Goal: Answer question/provide support: Share knowledge or assist other users

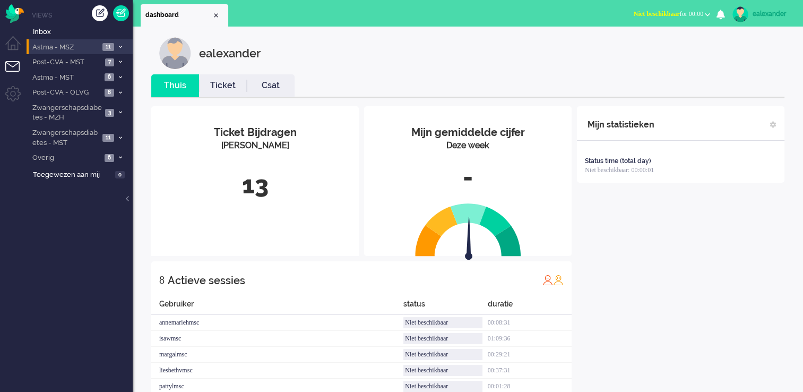
click at [119, 48] on icon at bounding box center [120, 47] width 3 height 4
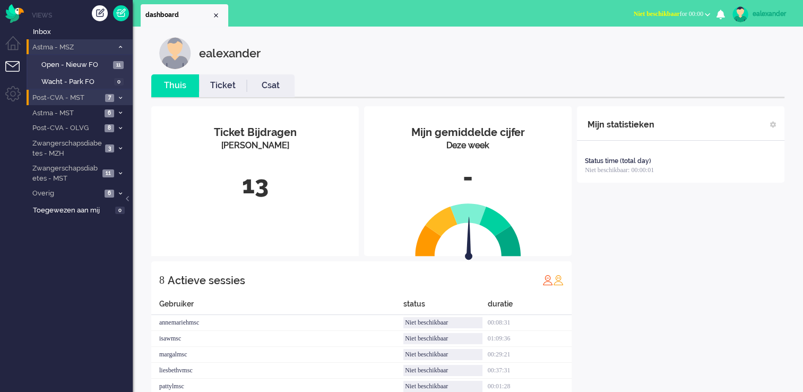
click at [119, 97] on icon at bounding box center [120, 98] width 3 height 4
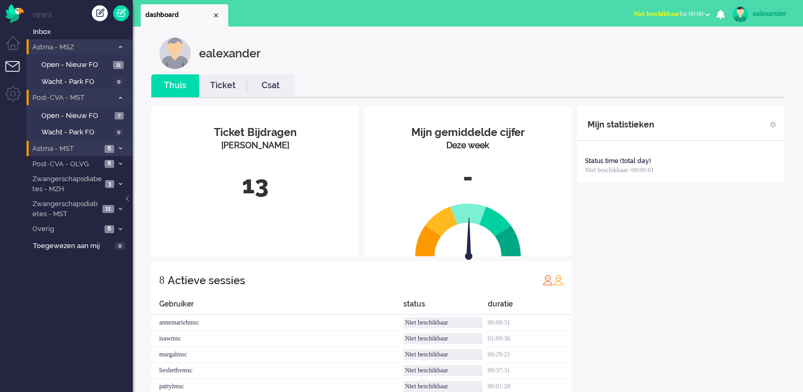
click at [119, 152] on li "Astma - MST 6" at bounding box center [80, 148] width 106 height 15
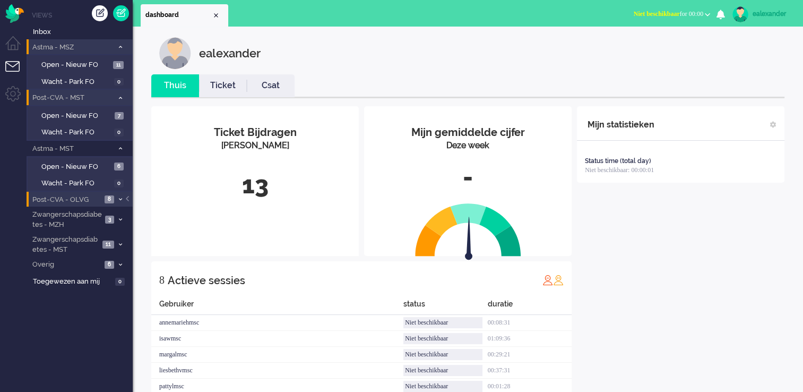
click at [120, 200] on span at bounding box center [120, 200] width 8 height 6
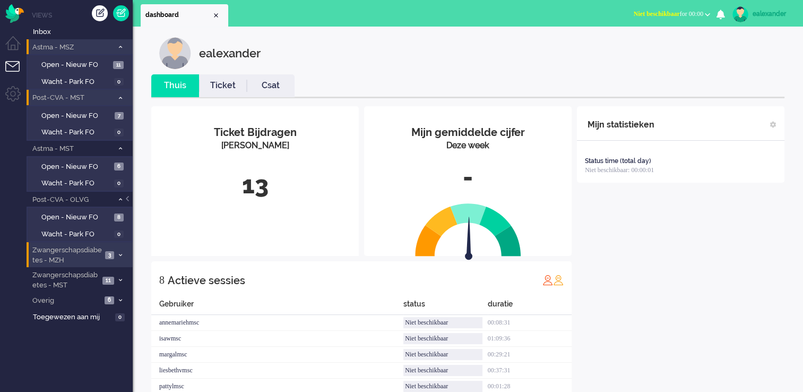
click at [120, 253] on icon at bounding box center [120, 255] width 3 height 4
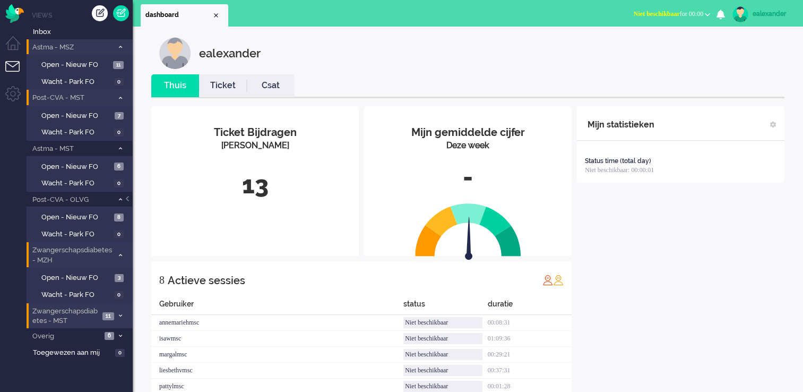
click at [120, 314] on icon at bounding box center [120, 316] width 3 height 4
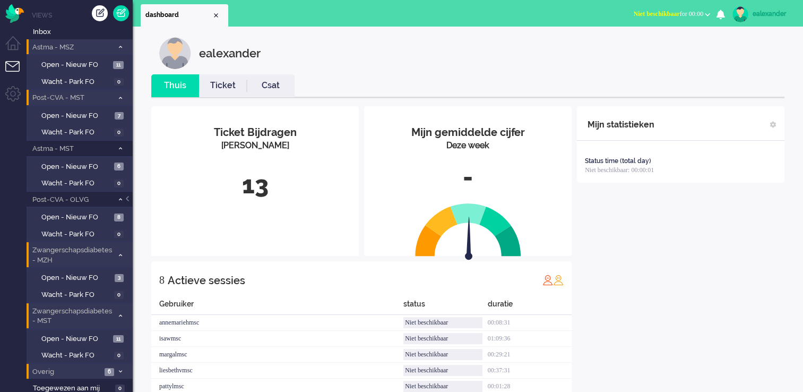
click at [119, 370] on icon at bounding box center [120, 372] width 3 height 4
click at [118, 271] on link "Open - Nieuw FO 3" at bounding box center [81, 277] width 101 height 12
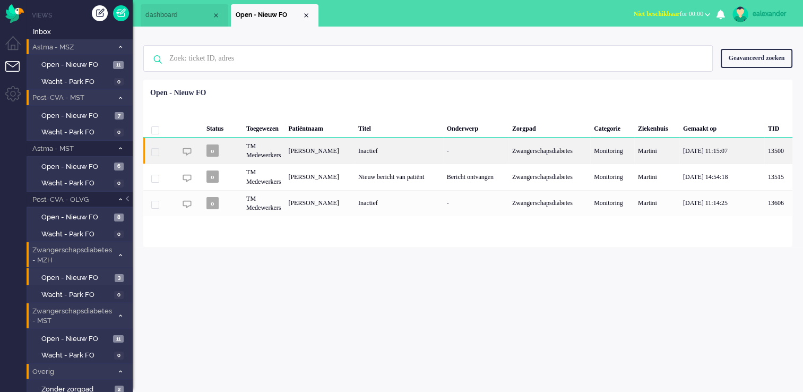
click at [451, 154] on div "-" at bounding box center [475, 151] width 65 height 26
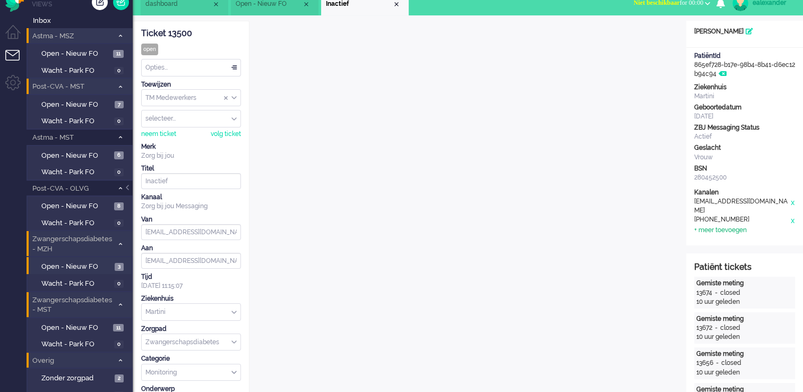
scroll to position [32, 0]
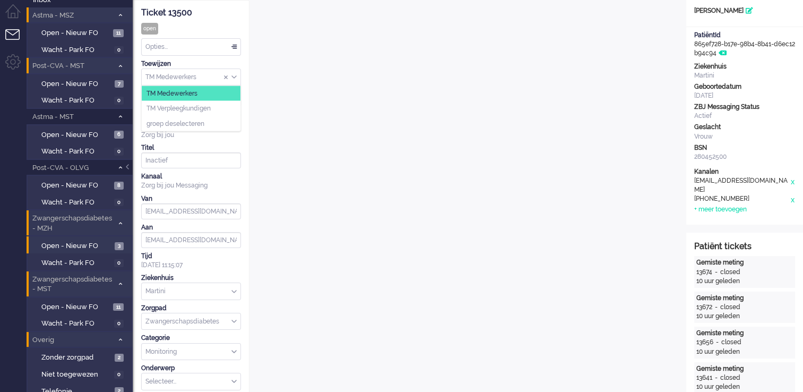
click at [234, 78] on div "TM Medewerkers" at bounding box center [191, 77] width 99 height 16
click at [231, 107] on li "TM Verpleegkundigen" at bounding box center [191, 108] width 99 height 15
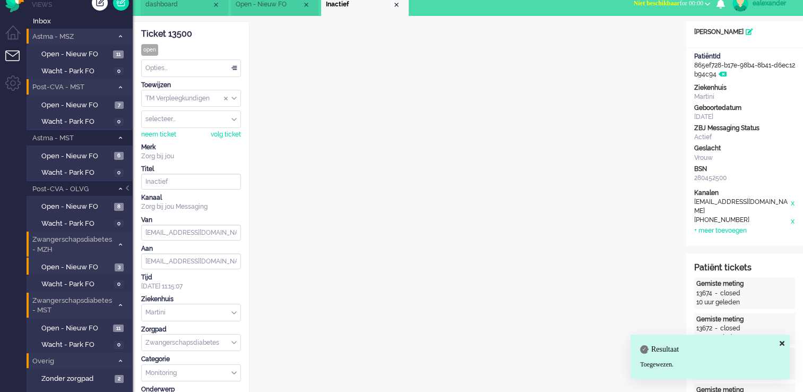
scroll to position [0, 0]
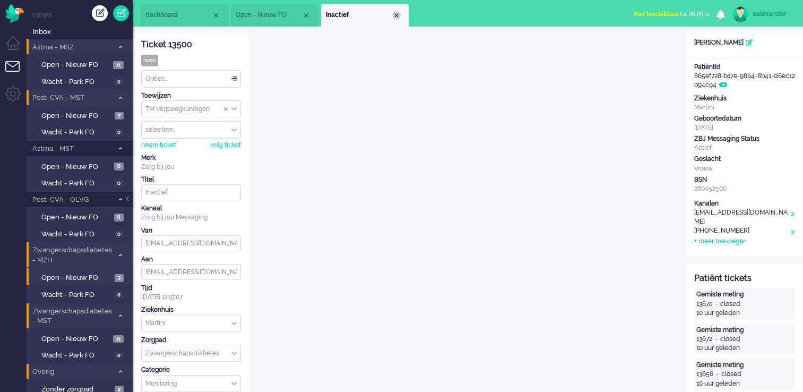
click at [397, 16] on div "Close tab" at bounding box center [396, 15] width 8 height 8
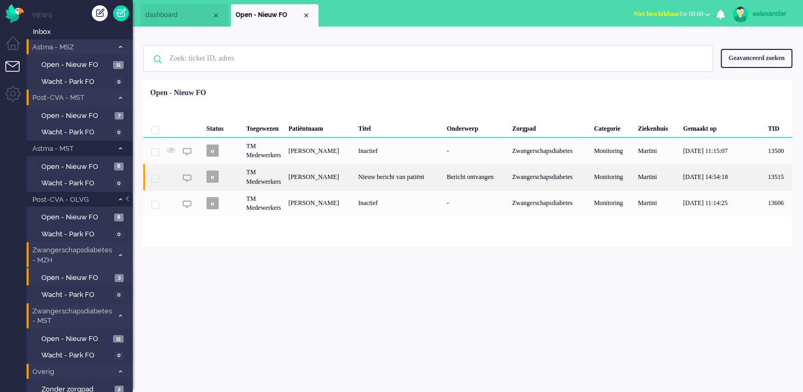
click at [466, 182] on div "Bericht ontvangen" at bounding box center [475, 177] width 65 height 26
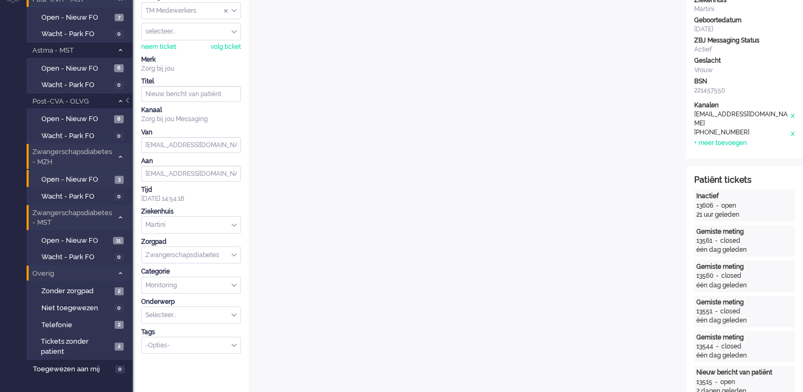
scroll to position [53, 0]
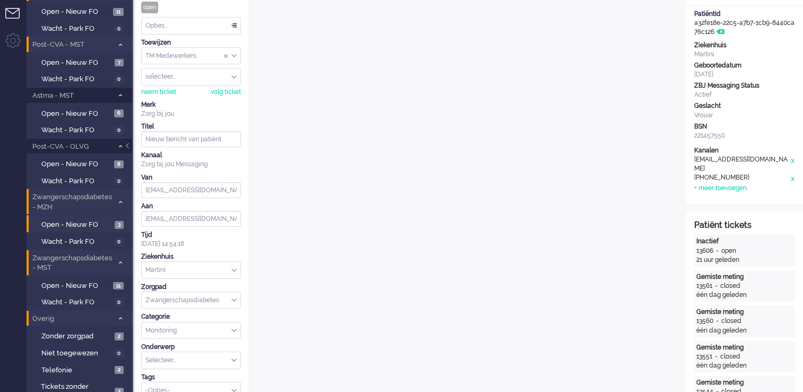
click at [236, 55] on div "TM Medewerkers" at bounding box center [191, 56] width 99 height 16
click at [235, 85] on li "TM Verpleegkundigen" at bounding box center [191, 87] width 99 height 15
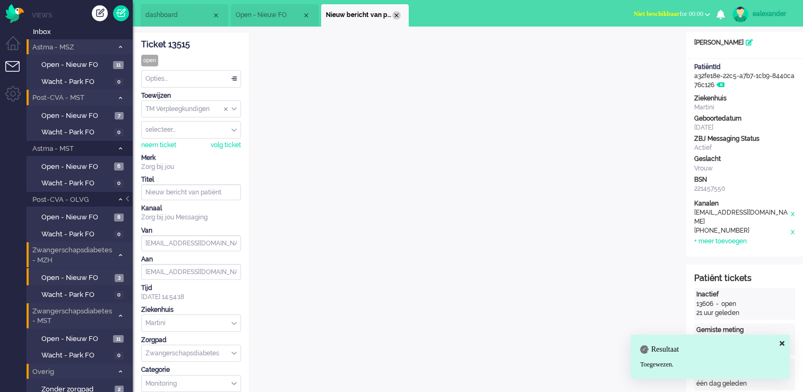
click at [397, 16] on div "Close tab" at bounding box center [396, 15] width 8 height 8
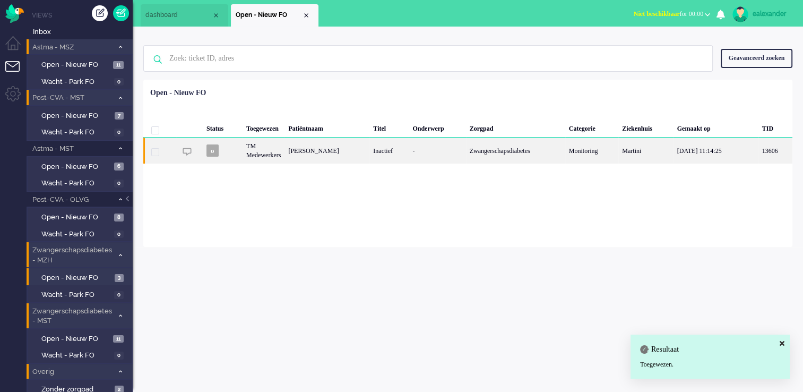
click at [502, 152] on div "Zwangerschapsdiabetes" at bounding box center [515, 151] width 99 height 26
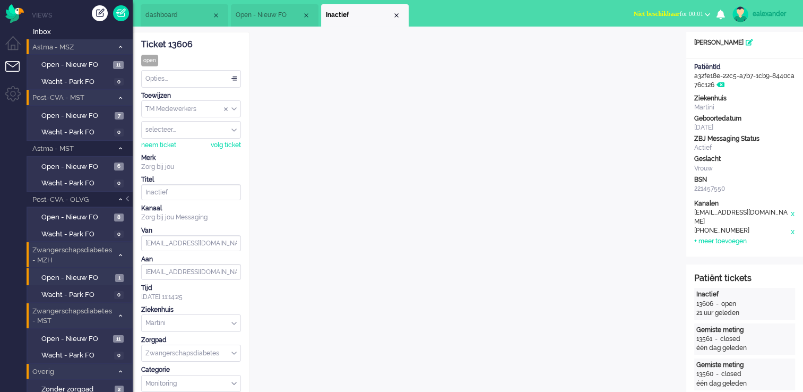
click at [236, 109] on div "TM Medewerkers" at bounding box center [191, 109] width 99 height 16
click at [230, 139] on li "TM Verpleegkundigen" at bounding box center [191, 140] width 99 height 15
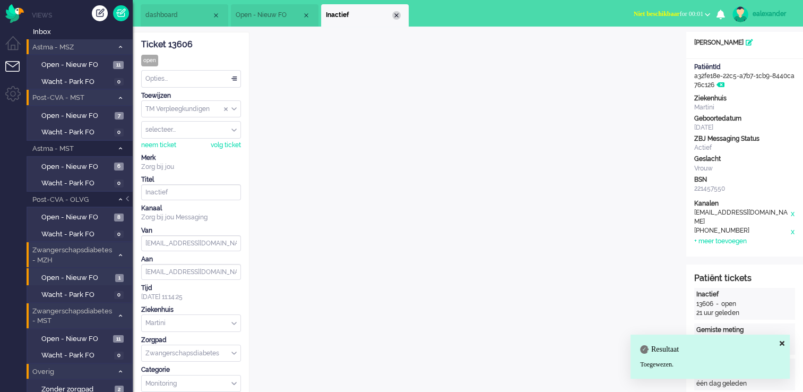
click at [399, 18] on div "Close tab" at bounding box center [396, 15] width 8 height 8
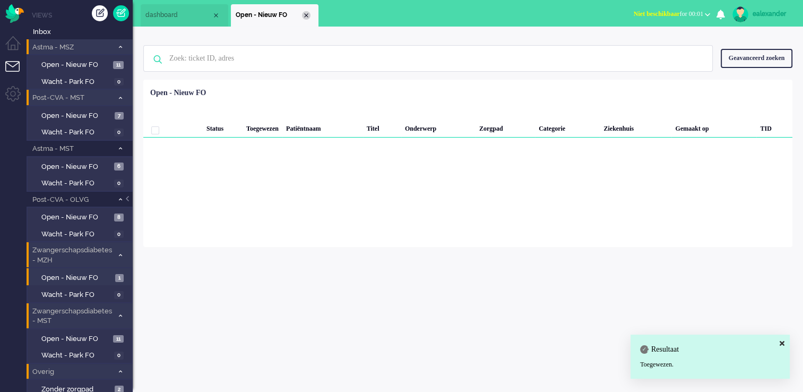
click at [308, 16] on div "Close tab" at bounding box center [306, 15] width 8 height 8
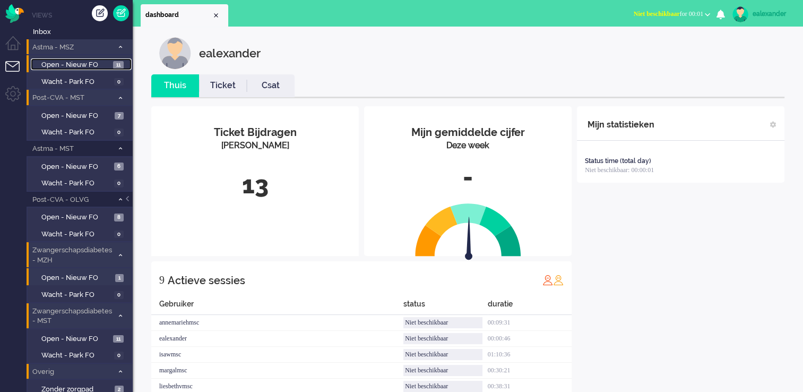
click at [106, 67] on span "Open - Nieuw FO" at bounding box center [75, 65] width 69 height 10
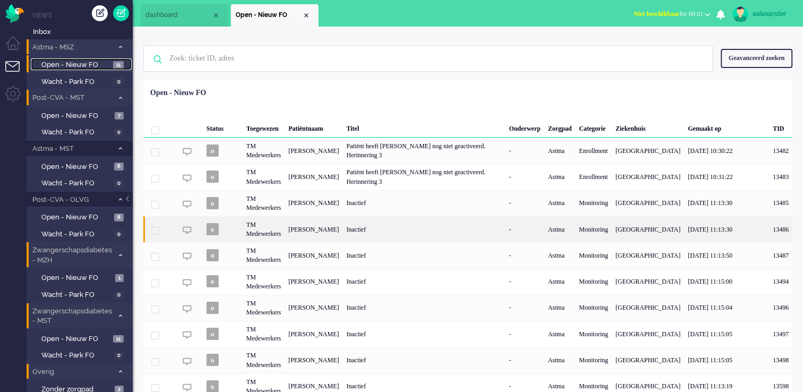
scroll to position [53, 0]
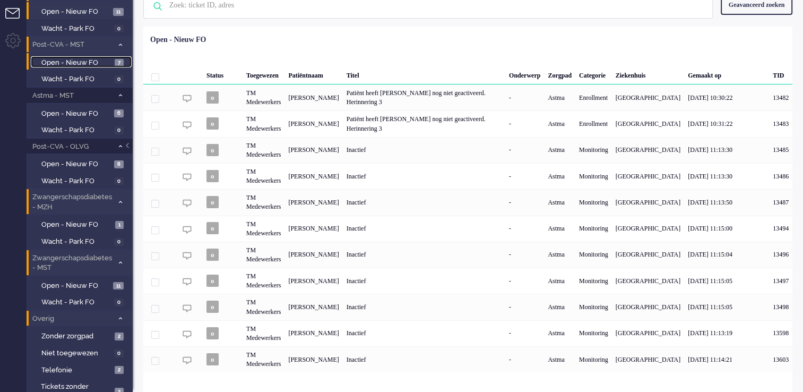
click at [112, 63] on span "Open - Nieuw FO" at bounding box center [76, 63] width 71 height 10
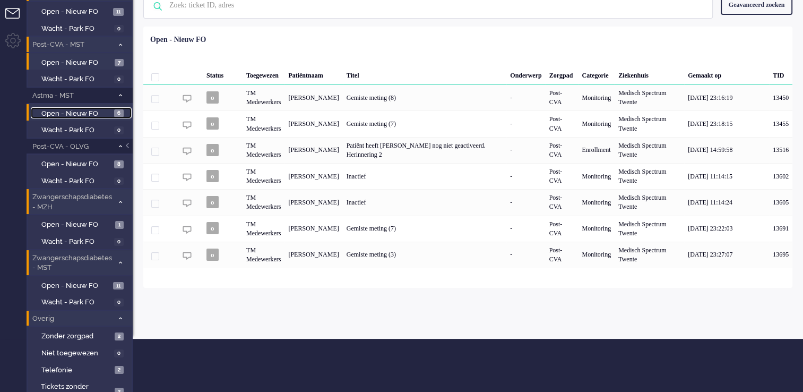
click at [110, 114] on span "Open - Nieuw FO" at bounding box center [76, 114] width 70 height 10
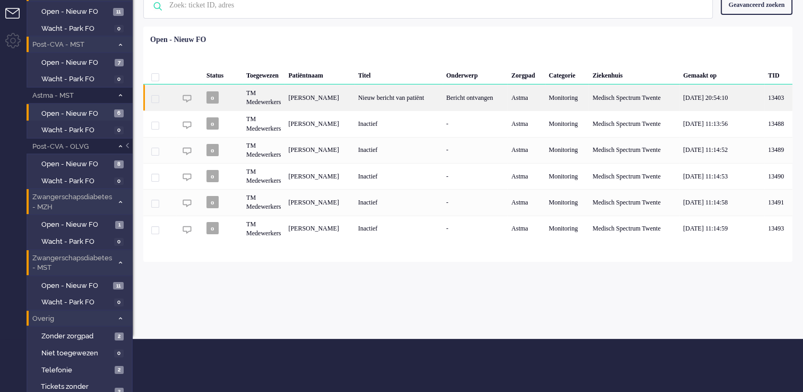
click at [443, 98] on div "Nieuw bericht van patiënt" at bounding box center [399, 97] width 88 height 26
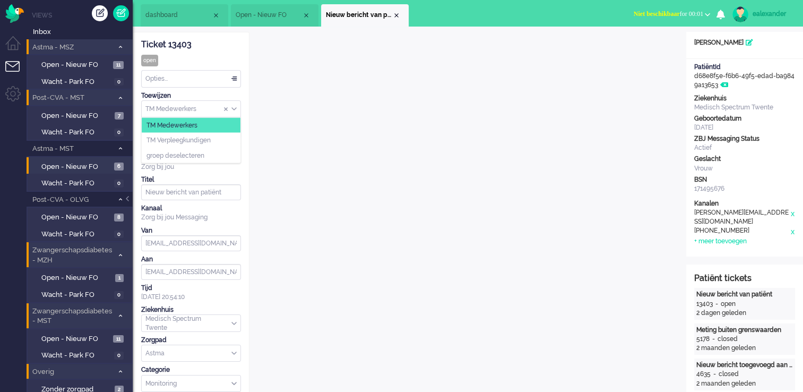
click at [236, 111] on div "TM Medewerkers" at bounding box center [191, 109] width 99 height 16
click at [235, 137] on li "TM Verpleegkundigen" at bounding box center [191, 140] width 99 height 15
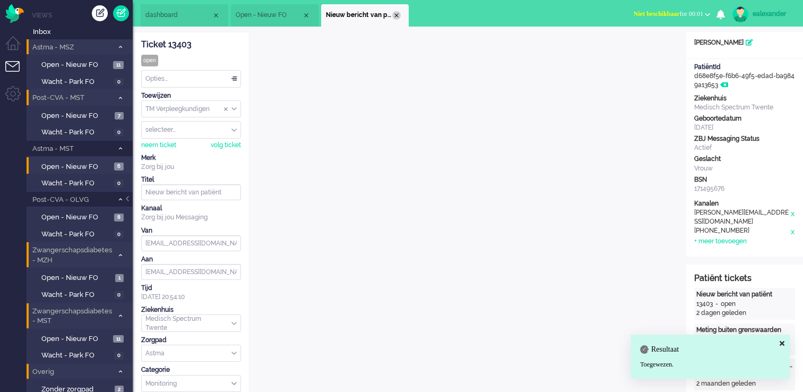
click at [395, 15] on div "Close tab" at bounding box center [396, 15] width 8 height 8
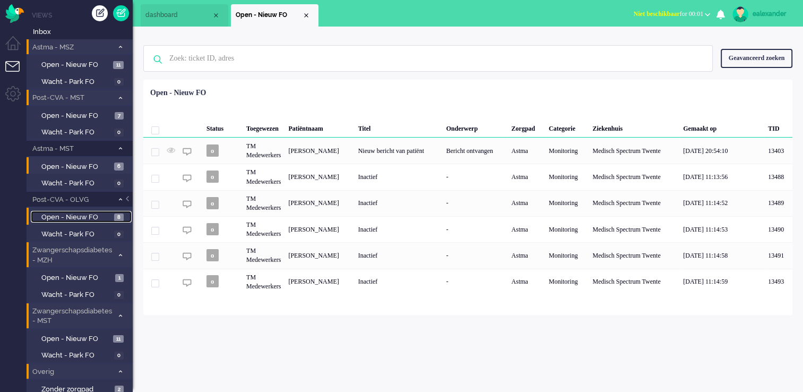
click at [87, 215] on span "Open - Nieuw FO" at bounding box center [76, 217] width 70 height 10
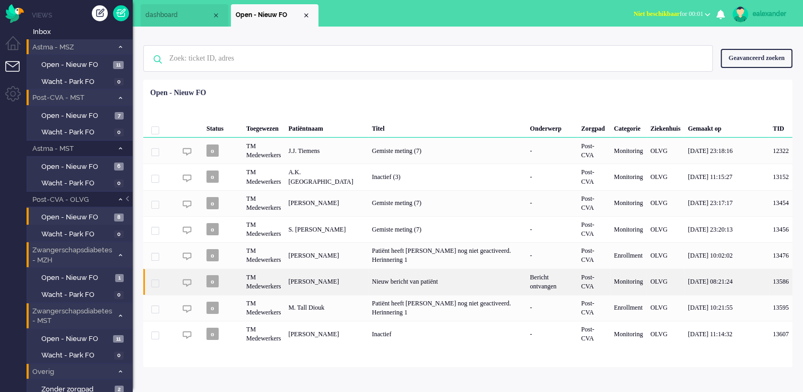
click at [526, 286] on div "Bericht ontvangen" at bounding box center [551, 282] width 51 height 26
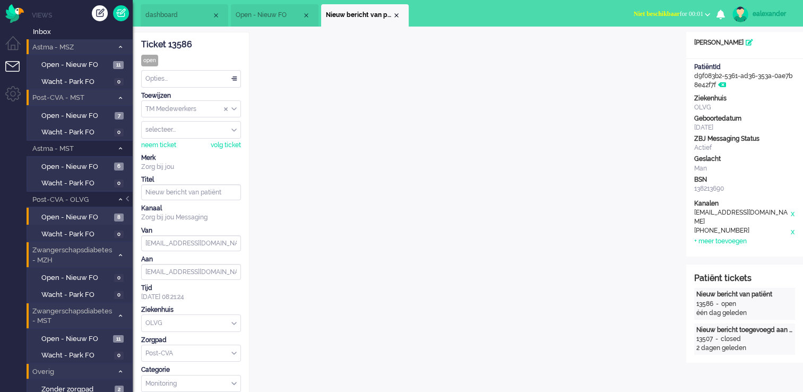
click at [235, 108] on div "TM Medewerkers" at bounding box center [191, 109] width 99 height 16
click at [232, 139] on li "TM Verpleegkundigen" at bounding box center [191, 140] width 99 height 15
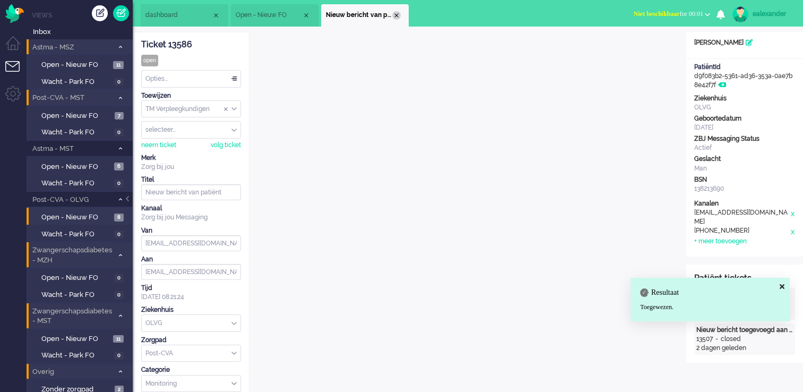
click at [396, 13] on div "Close tab" at bounding box center [396, 15] width 8 height 8
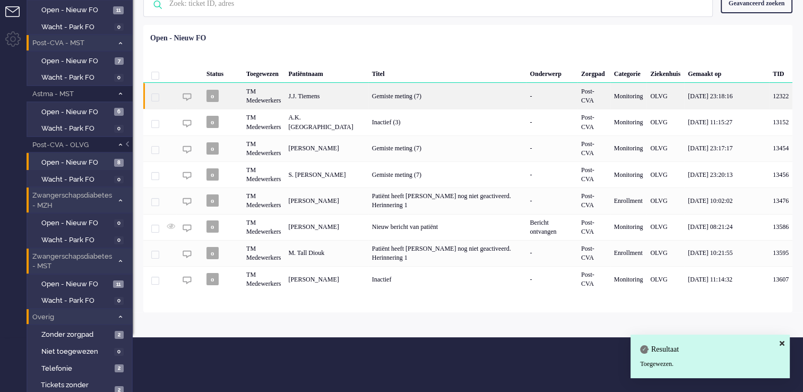
scroll to position [79, 0]
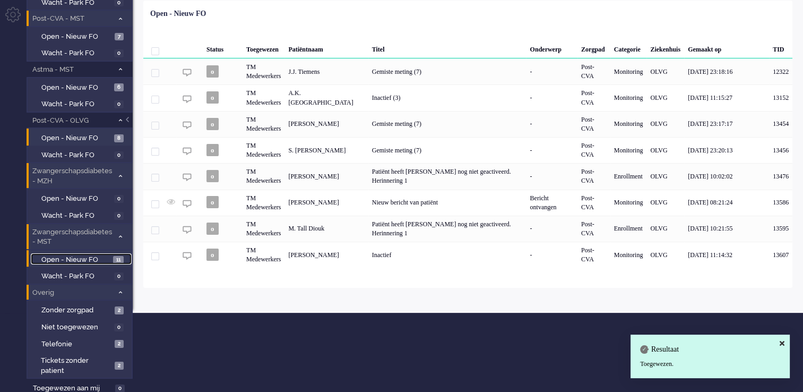
click at [100, 256] on span "Open - Nieuw FO" at bounding box center [75, 260] width 69 height 10
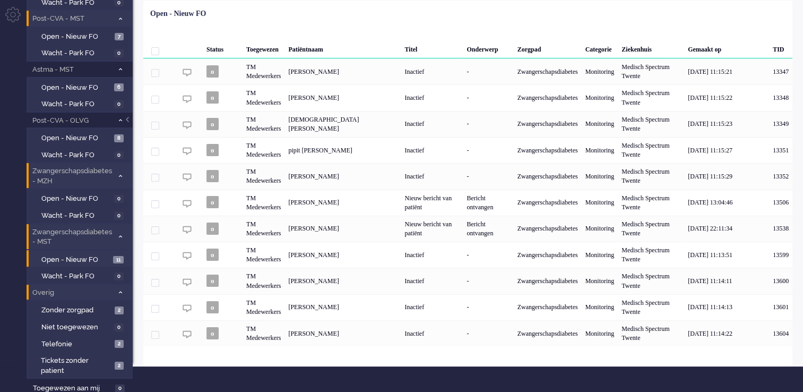
click at [410, 204] on div "Nieuw bericht van patiënt" at bounding box center [432, 203] width 62 height 26
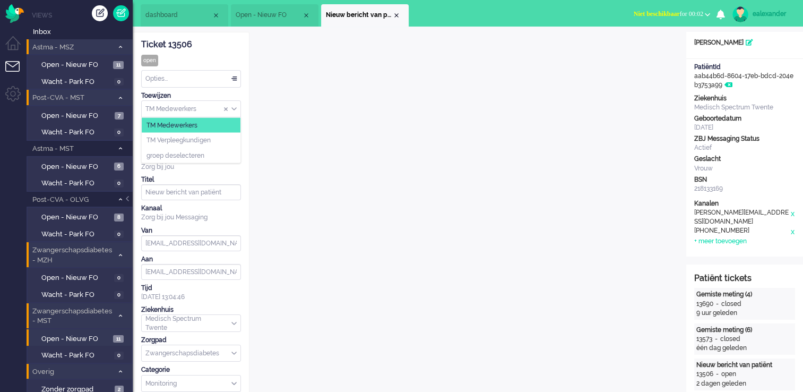
click at [235, 107] on div "TM Medewerkers" at bounding box center [191, 109] width 99 height 16
click at [230, 143] on li "TM Verpleegkundigen" at bounding box center [191, 140] width 99 height 15
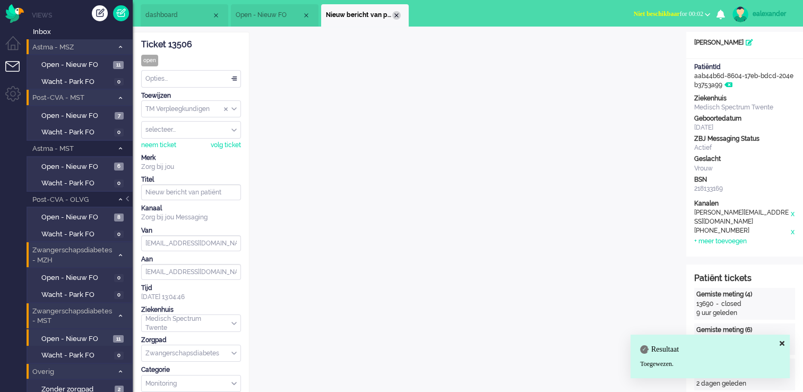
click at [393, 12] on div "Close tab" at bounding box center [396, 15] width 8 height 8
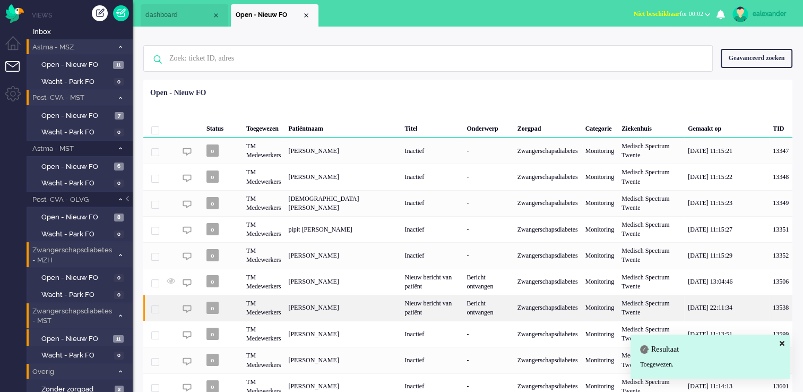
click at [463, 307] on div "Bericht ontvangen" at bounding box center [488, 308] width 50 height 26
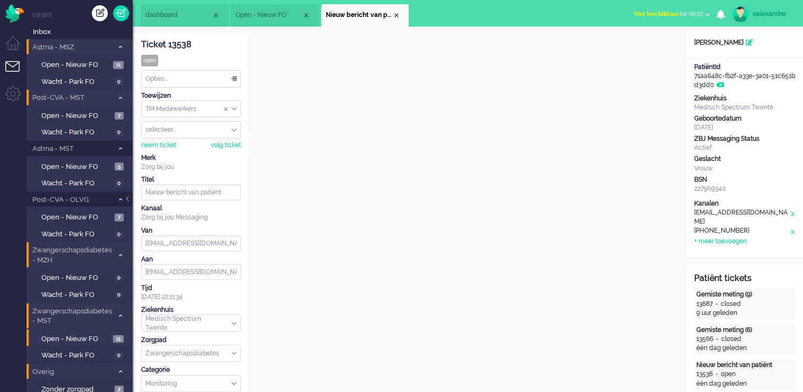
click at [236, 109] on div "TM Medewerkers" at bounding box center [191, 109] width 99 height 16
click at [234, 141] on li "TM Verpleegkundigen" at bounding box center [191, 140] width 99 height 15
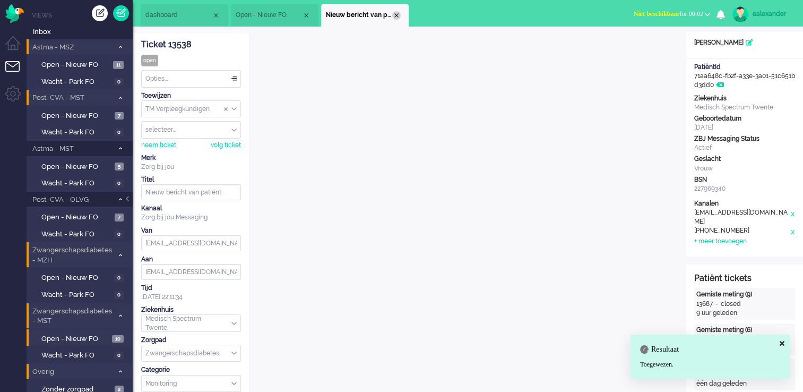
click at [400, 16] on div "Close tab" at bounding box center [396, 15] width 8 height 8
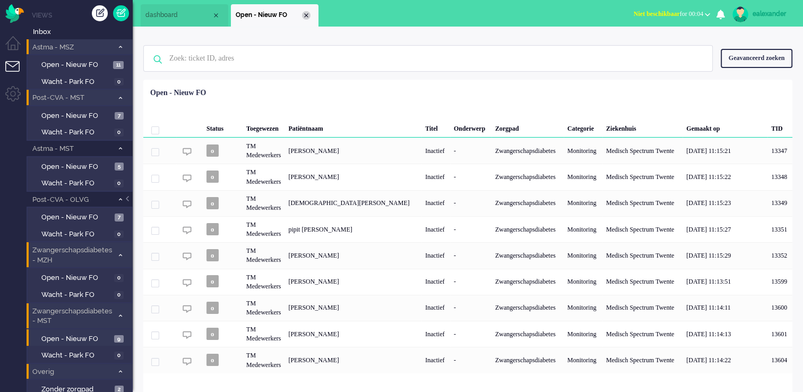
click at [306, 16] on div "Close tab" at bounding box center [306, 15] width 8 height 8
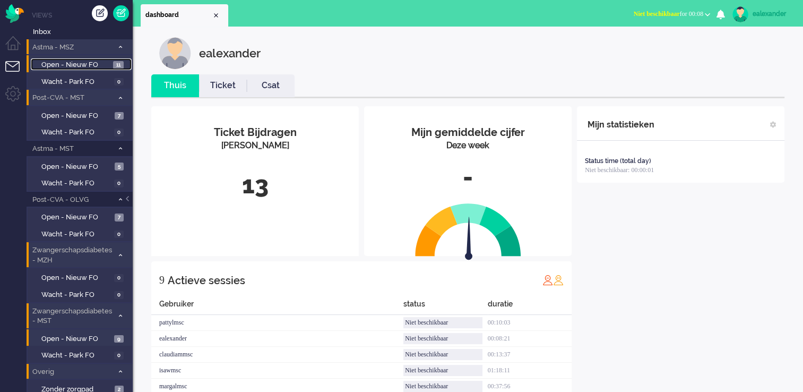
click at [70, 62] on span "Open - Nieuw FO" at bounding box center [75, 65] width 69 height 10
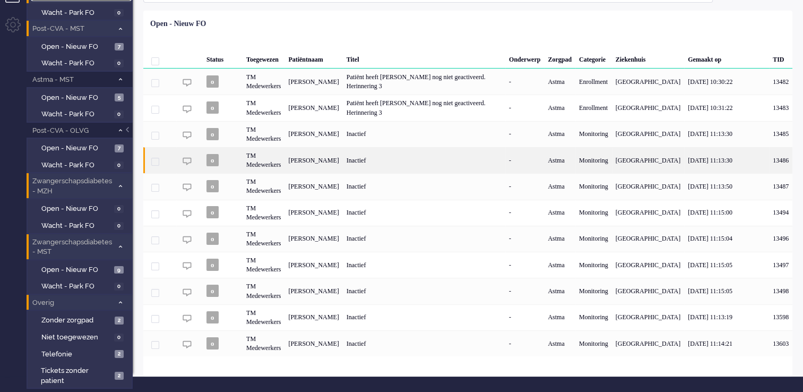
scroll to position [79, 0]
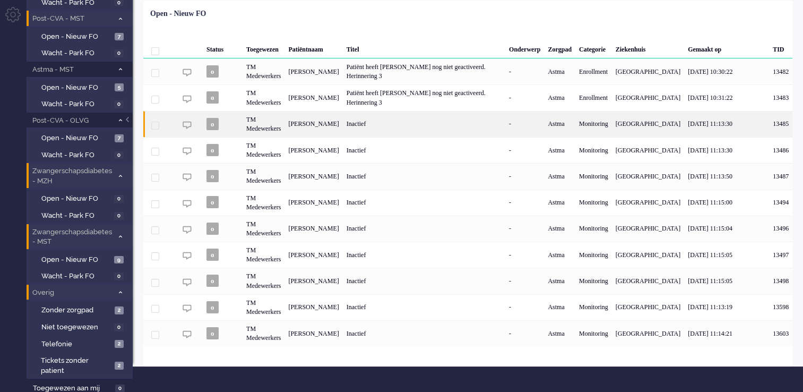
click at [446, 124] on div "Inactief" at bounding box center [424, 124] width 162 height 26
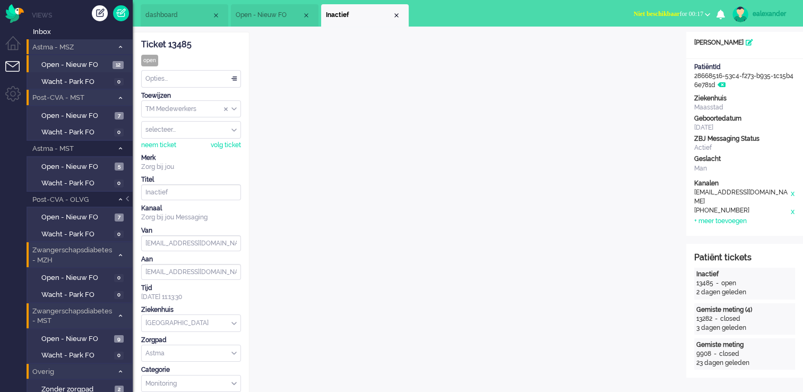
click at [695, 17] on span "Niet beschikbaar for 00:17" at bounding box center [669, 13] width 70 height 7
click at [648, 44] on label "Online" at bounding box center [666, 47] width 84 height 9
click at [56, 29] on span "Inbox" at bounding box center [83, 32] width 100 height 10
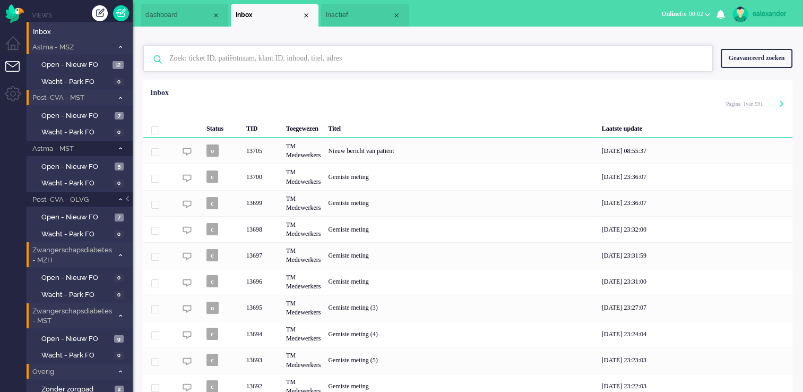
click at [401, 63] on input "text" at bounding box center [429, 58] width 537 height 25
paste input "12834"
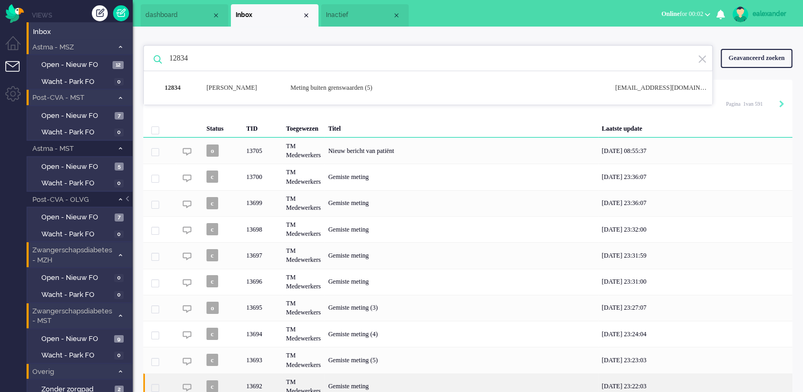
type input "12834"
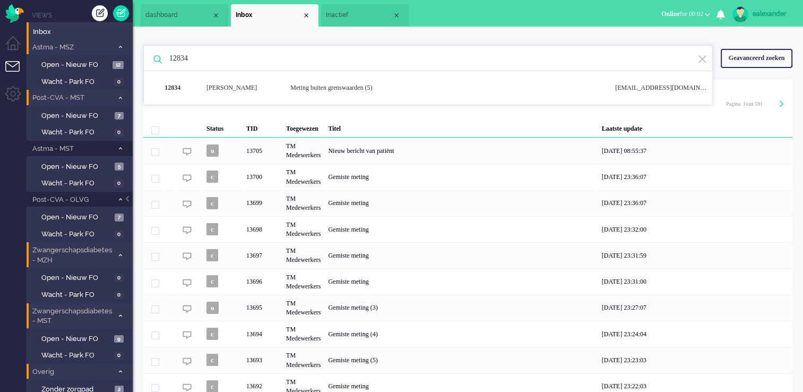
click at [339, 10] on li "Inactief" at bounding box center [365, 15] width 88 height 22
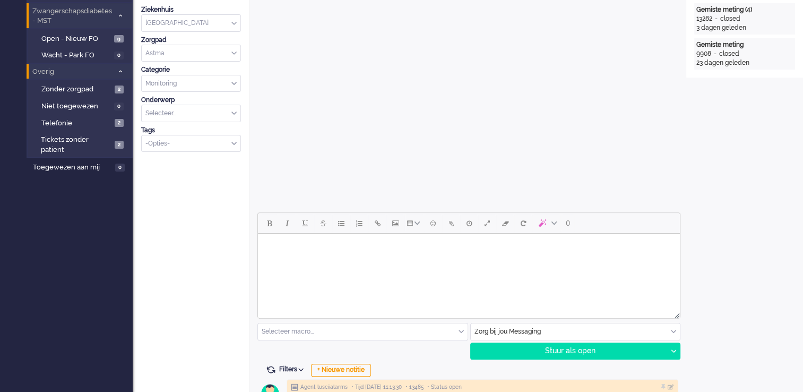
scroll to position [319, 0]
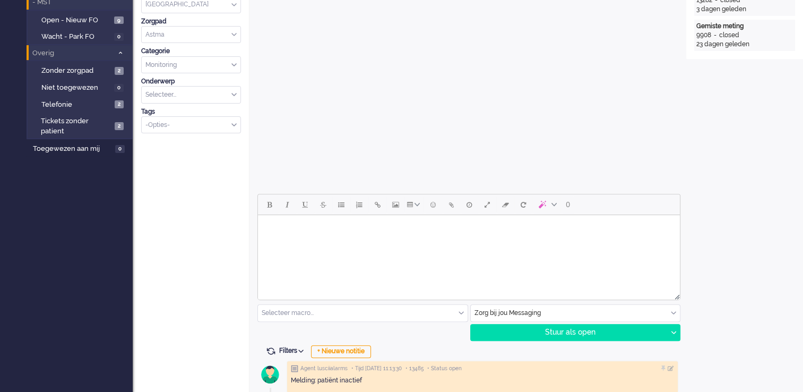
click at [534, 226] on body "Rich Text Area. Press ALT-0 for help." at bounding box center [469, 228] width 414 height 19
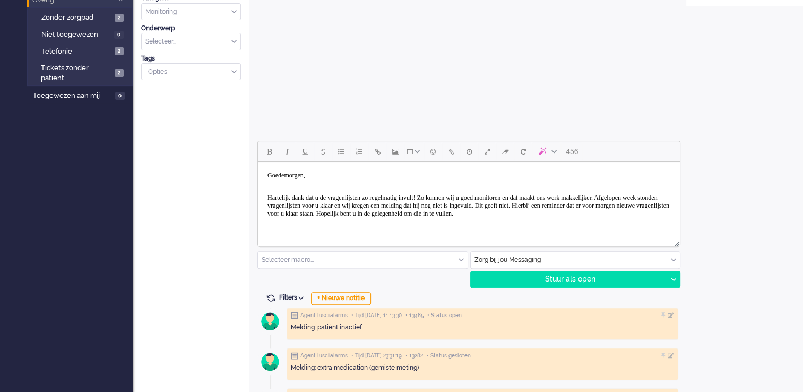
scroll to position [52, 0]
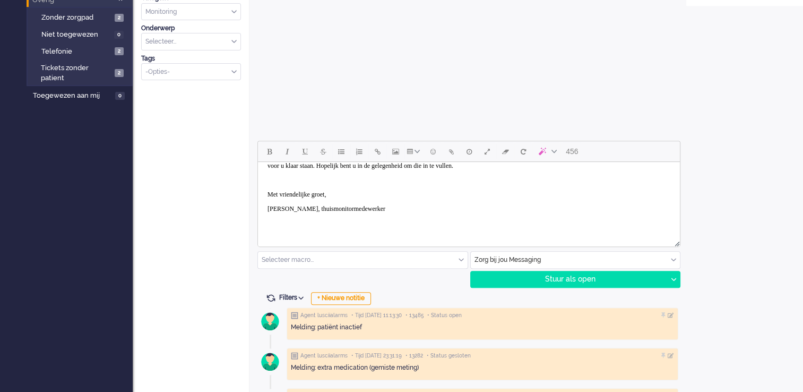
click at [298, 181] on p "Rich Text Area. Press ALT-0 for help." at bounding box center [469, 180] width 403 height 8
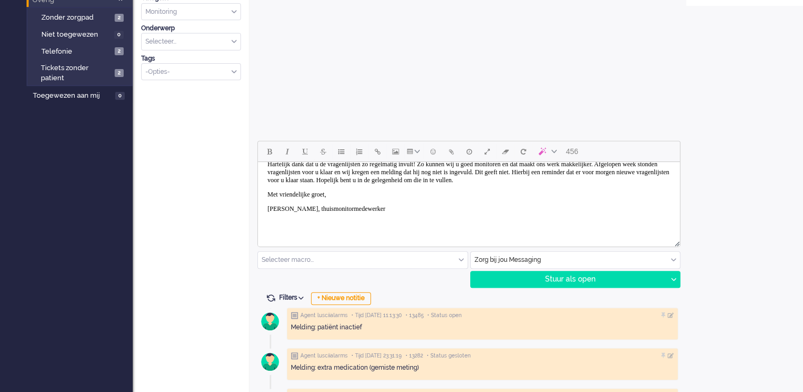
scroll to position [0, 0]
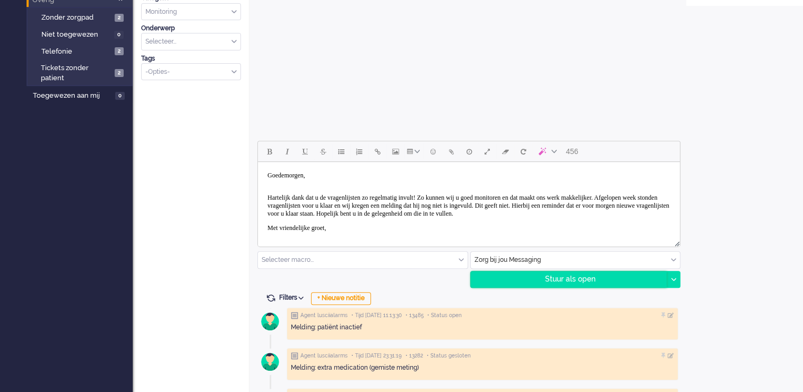
click at [601, 284] on div "Stuur als open" at bounding box center [569, 279] width 196 height 16
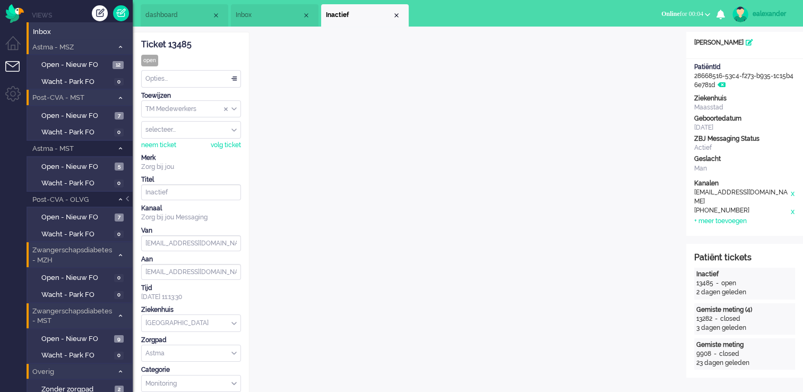
click at [232, 75] on div "Opties..." at bounding box center [191, 79] width 99 height 16
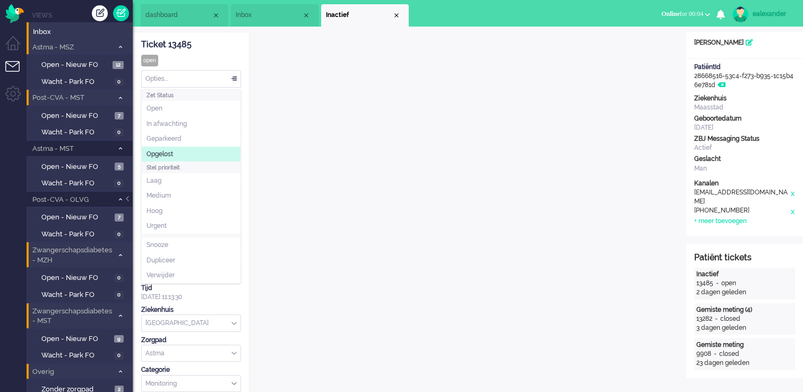
click at [187, 155] on li "Opgelost" at bounding box center [191, 154] width 99 height 15
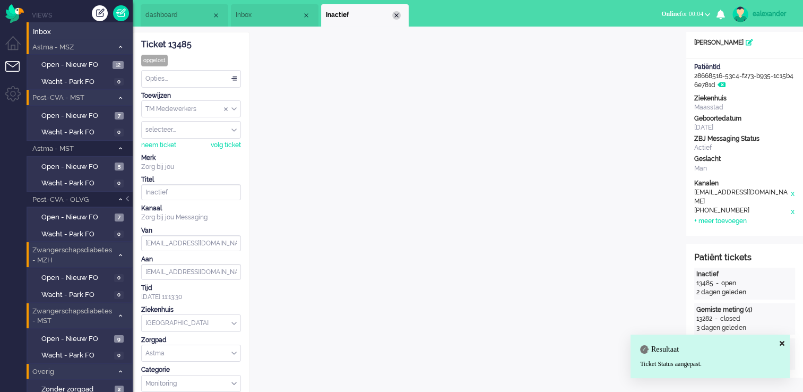
click at [396, 16] on div "Close tab" at bounding box center [396, 15] width 8 height 8
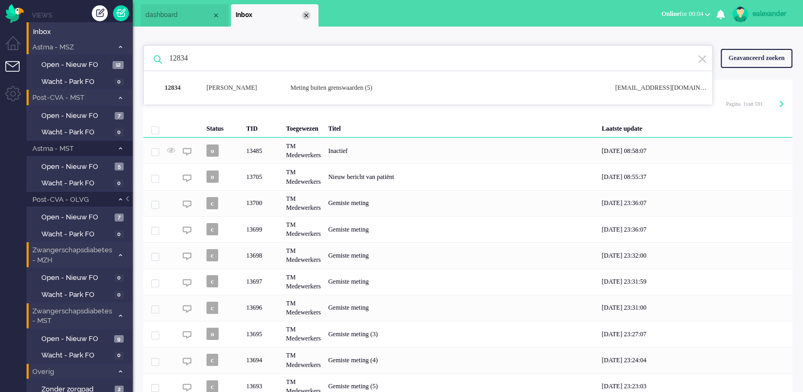
click at [308, 16] on div "Close tab" at bounding box center [306, 15] width 8 height 8
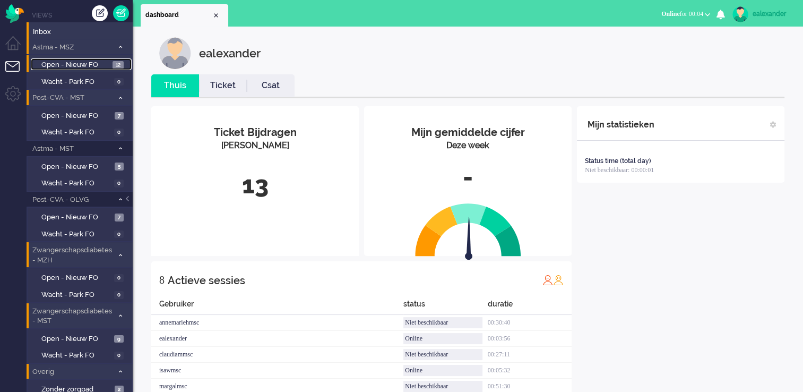
drag, startPoint x: 106, startPoint y: 60, endPoint x: 121, endPoint y: 61, distance: 14.9
click at [106, 61] on span "Open - Nieuw FO" at bounding box center [75, 65] width 68 height 10
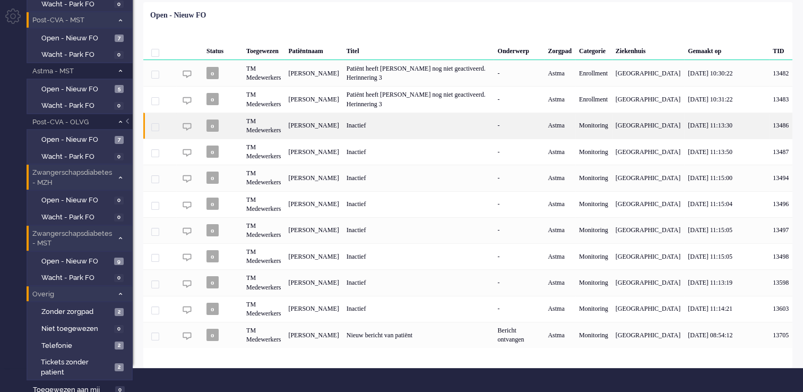
scroll to position [79, 0]
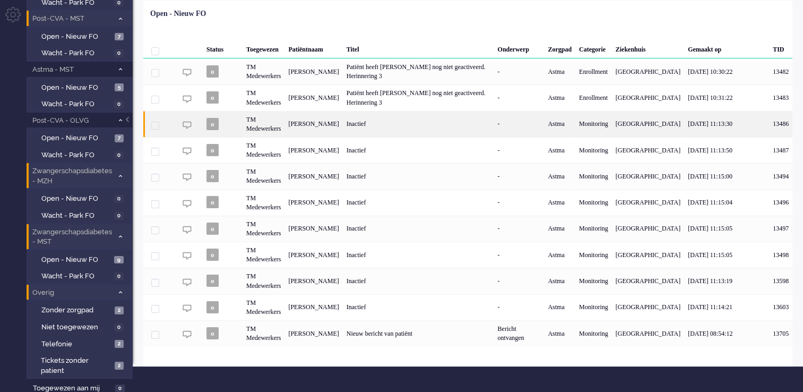
click at [436, 131] on div "Inactief" at bounding box center [418, 124] width 151 height 26
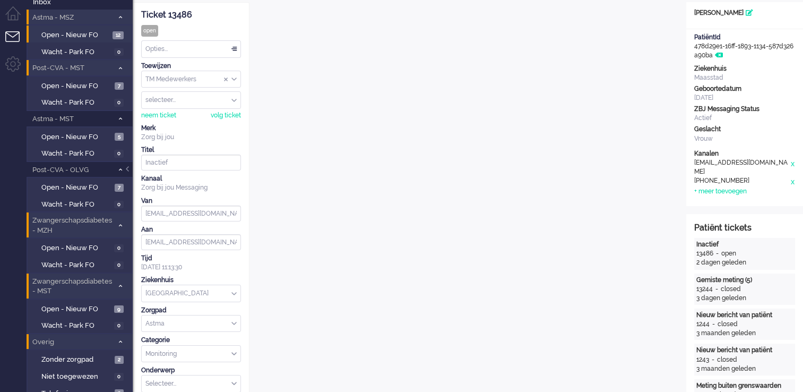
scroll to position [11, 0]
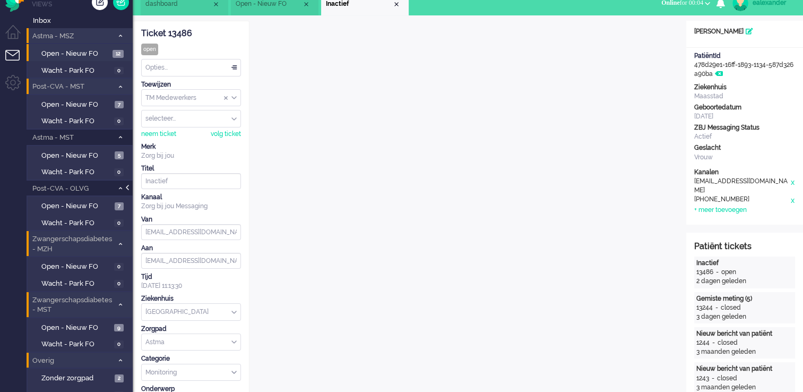
click at [130, 187] on div at bounding box center [128, 193] width 5 height 16
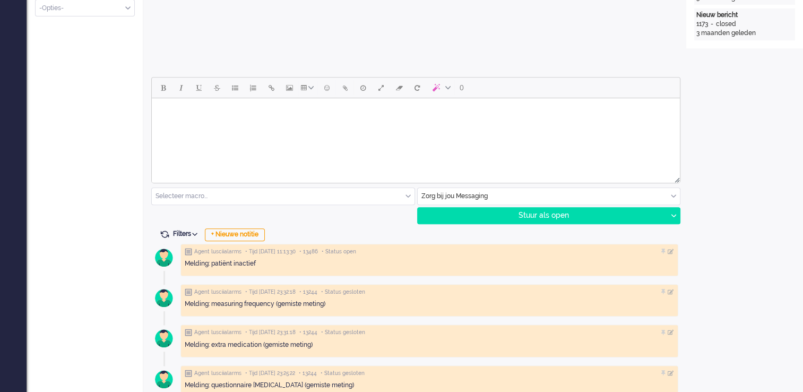
scroll to position [436, 0]
click at [347, 125] on html at bounding box center [416, 111] width 528 height 27
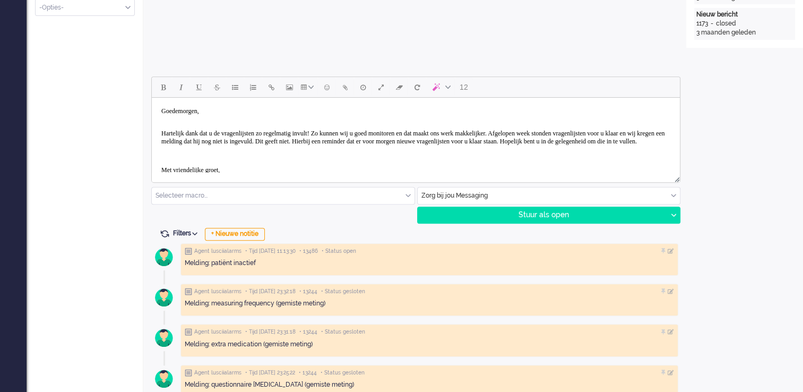
scroll to position [35, 0]
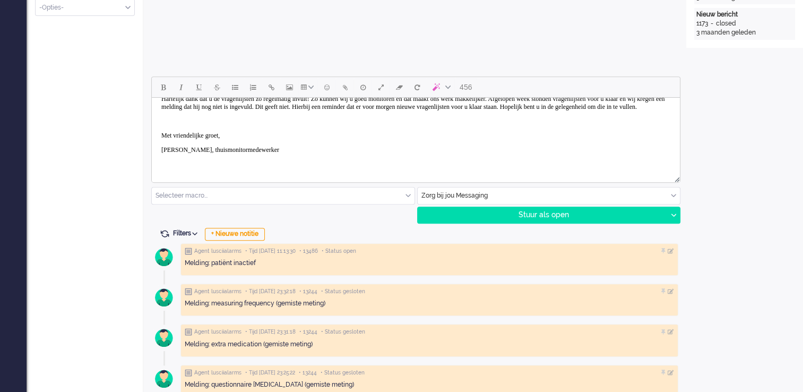
click at [167, 125] on p "Rich Text Area. Press ALT-0 for help." at bounding box center [415, 121] width 509 height 8
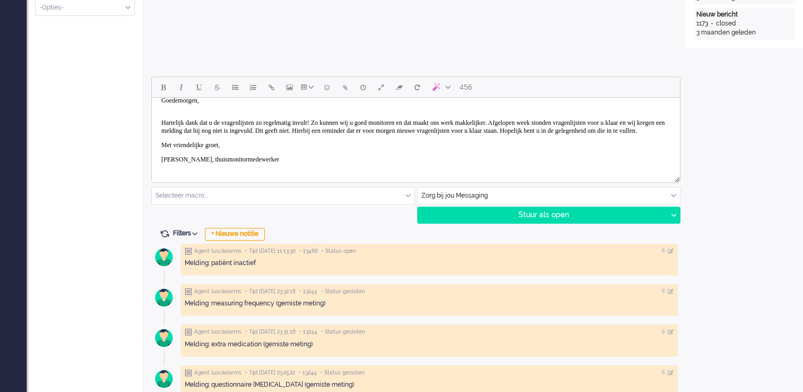
scroll to position [0, 0]
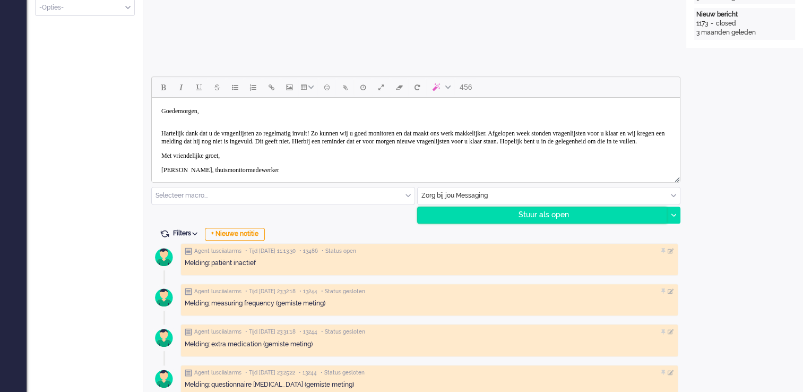
click at [561, 216] on div "Stuur als open" at bounding box center [543, 215] width 250 height 16
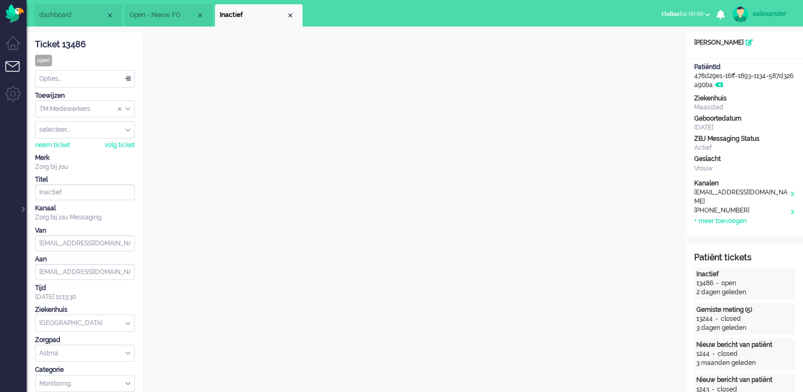
click at [126, 74] on div "Opties..." at bounding box center [85, 79] width 99 height 16
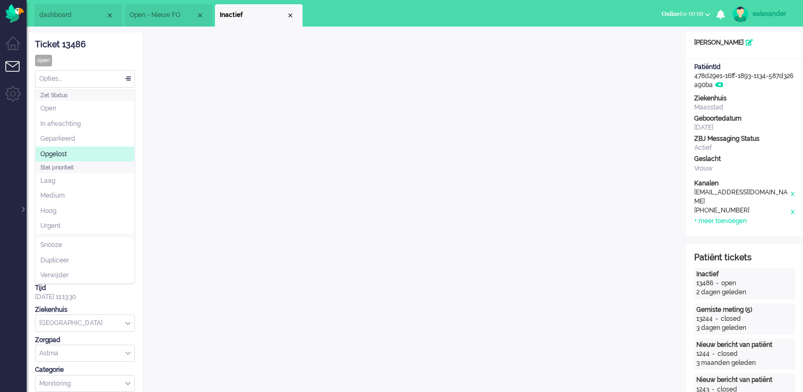
click at [97, 160] on li "Opgelost" at bounding box center [85, 154] width 99 height 15
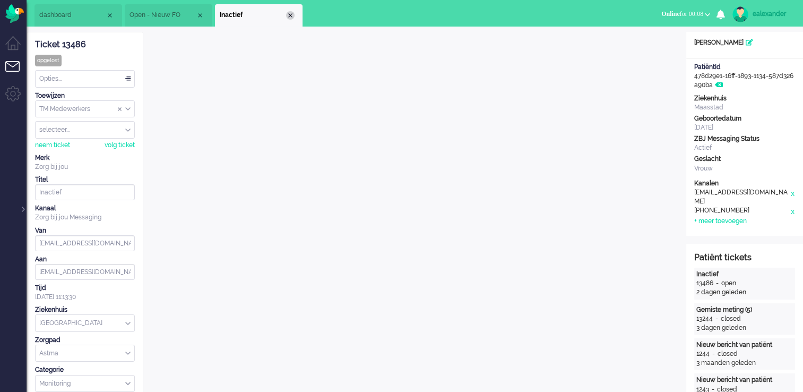
click at [291, 15] on div "Close tab" at bounding box center [290, 15] width 8 height 8
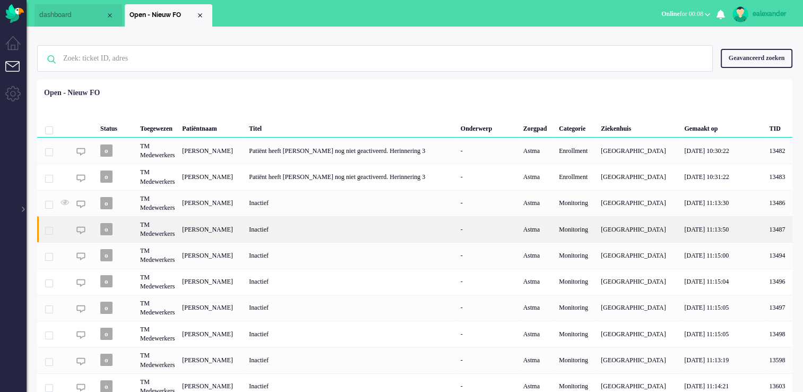
click at [344, 233] on div "Inactief" at bounding box center [350, 229] width 211 height 26
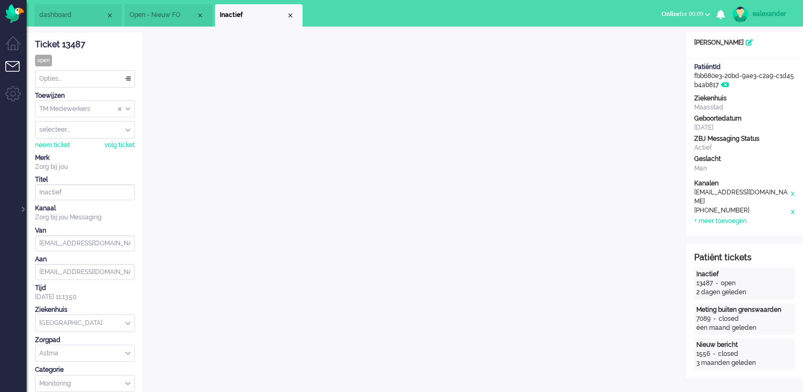
click at [119, 81] on div "Opties..." at bounding box center [85, 79] width 99 height 16
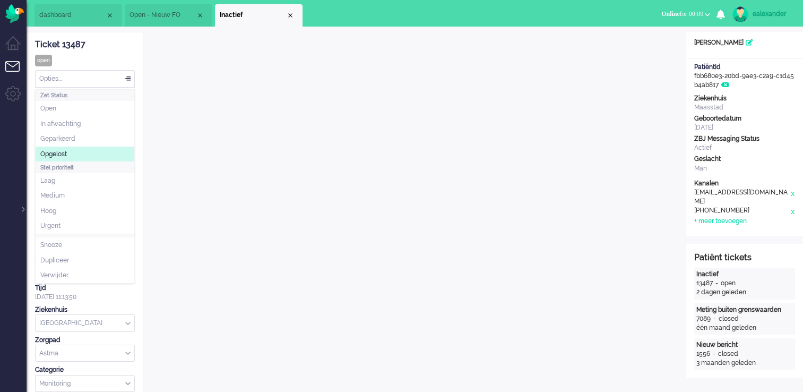
click at [81, 149] on li "Opgelost" at bounding box center [85, 154] width 99 height 15
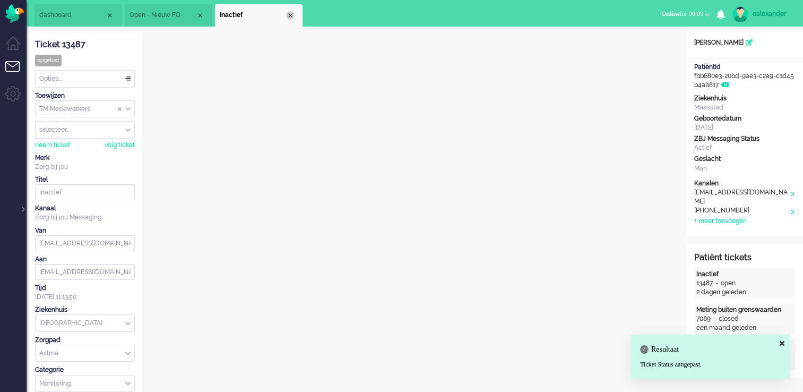
click at [290, 13] on div "Close tab" at bounding box center [290, 15] width 8 height 8
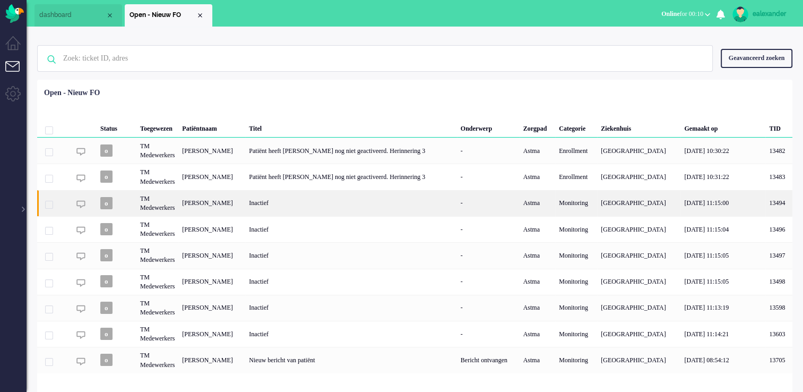
click at [369, 200] on div "Inactief" at bounding box center [350, 203] width 211 height 26
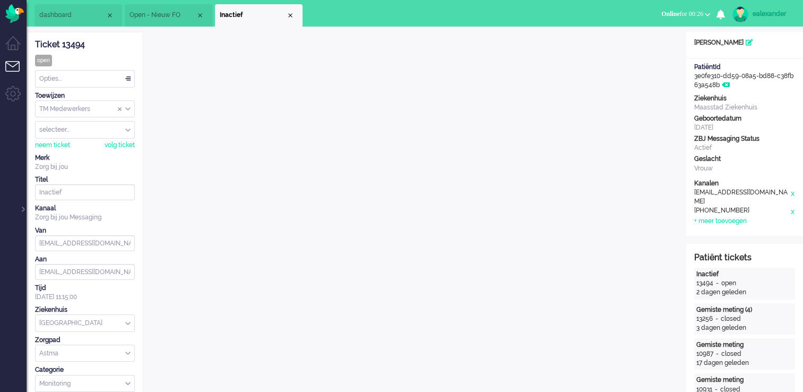
drag, startPoint x: 89, startPoint y: 43, endPoint x: 37, endPoint y: 46, distance: 52.1
click at [37, 46] on div "Ticket 13494" at bounding box center [85, 45] width 100 height 12
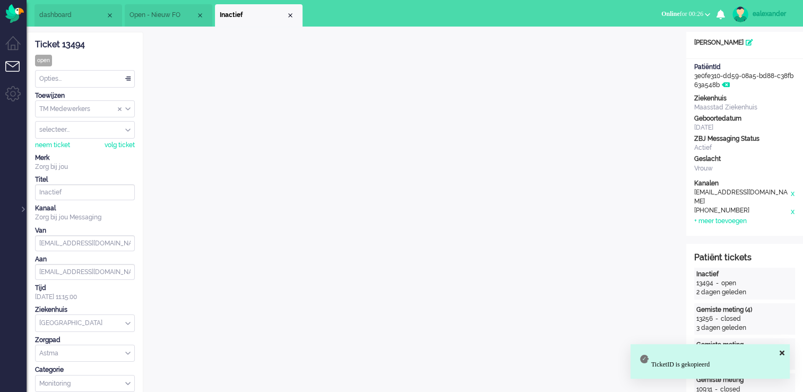
copy div "Ticket 13494"
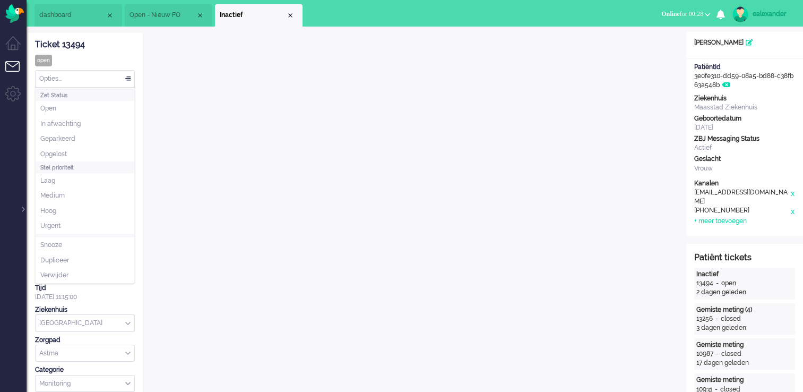
click at [126, 82] on div "Opties..." at bounding box center [85, 79] width 99 height 16
click at [92, 151] on li "Opgelost" at bounding box center [85, 154] width 99 height 15
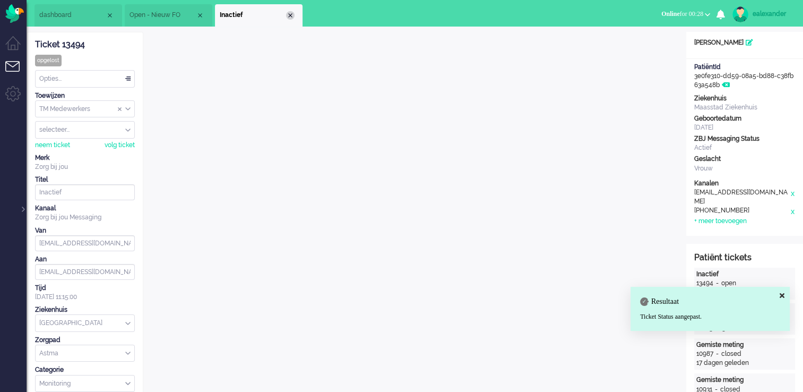
click at [292, 15] on div "Close tab" at bounding box center [290, 15] width 8 height 8
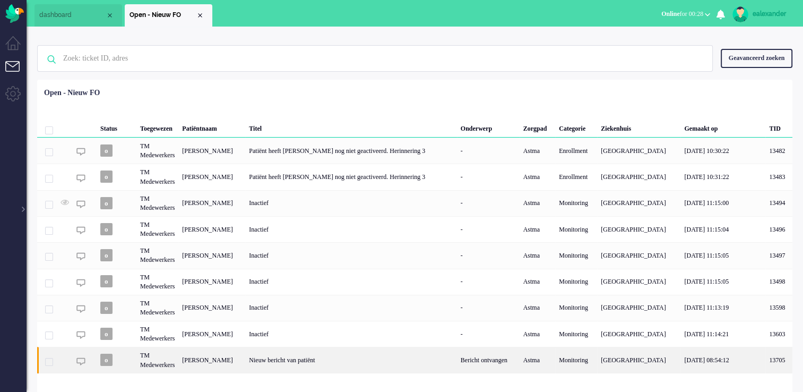
click at [472, 362] on div "Bericht ontvangen" at bounding box center [488, 360] width 63 height 26
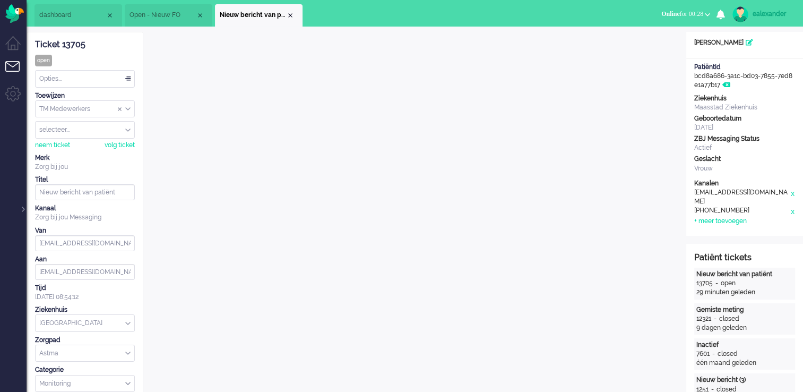
click at [129, 107] on div "TM Medewerkers" at bounding box center [85, 109] width 99 height 16
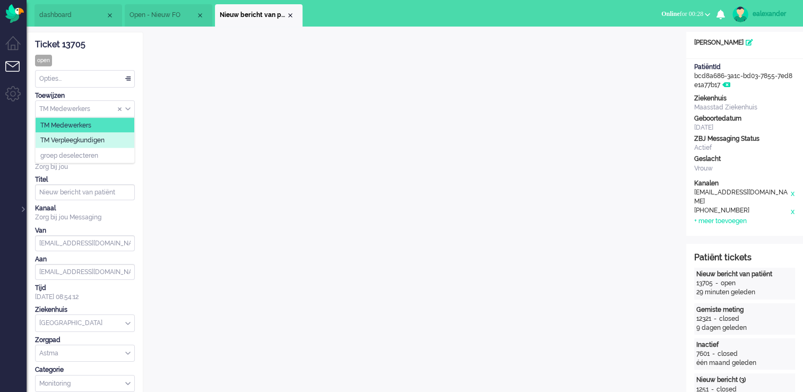
click at [119, 140] on li "TM Verpleegkundigen" at bounding box center [85, 140] width 99 height 15
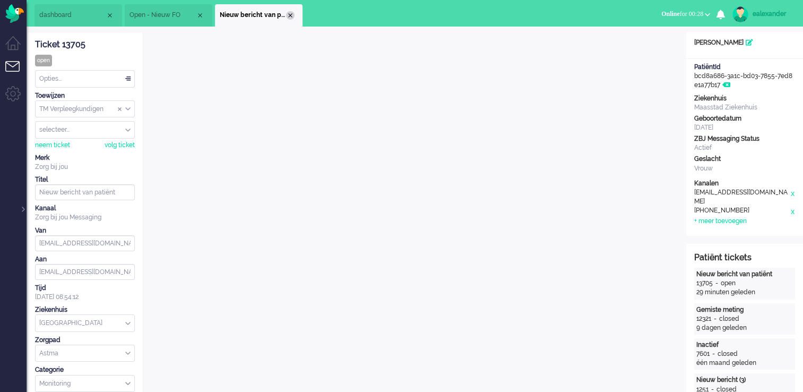
click at [289, 13] on div "Close tab" at bounding box center [290, 15] width 8 height 8
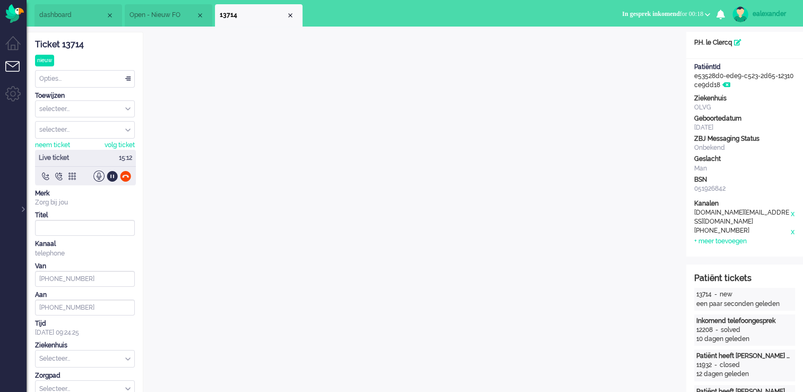
click at [150, 16] on span "Open - Nieuw FO" at bounding box center [163, 15] width 66 height 9
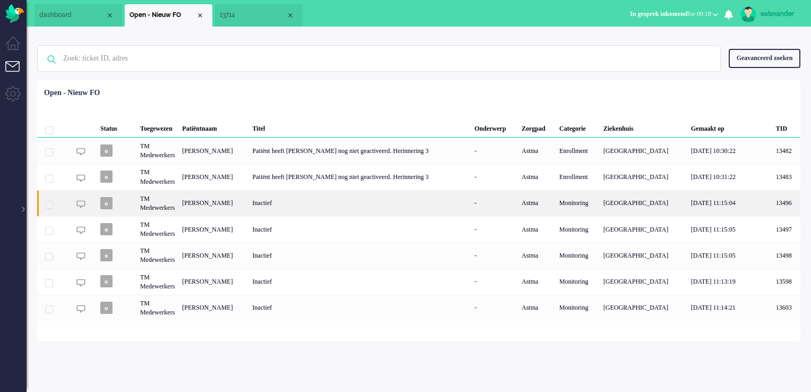
click at [402, 211] on div "Inactief" at bounding box center [360, 203] width 222 height 26
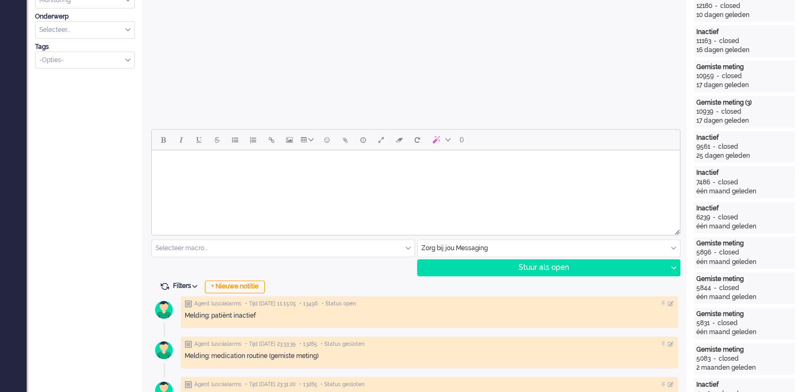
scroll to position [425, 0]
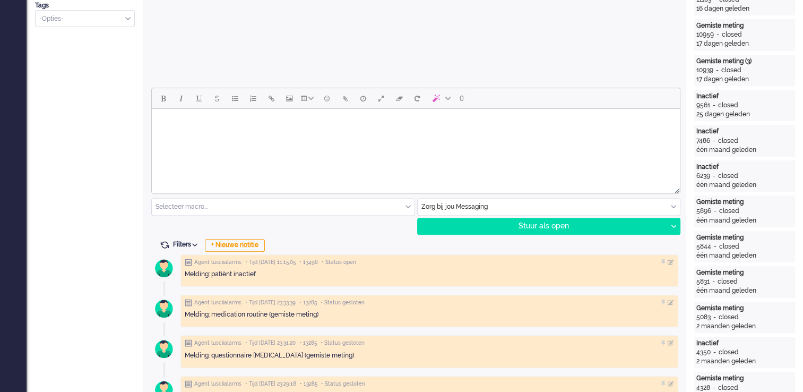
click at [468, 136] on html at bounding box center [416, 122] width 528 height 27
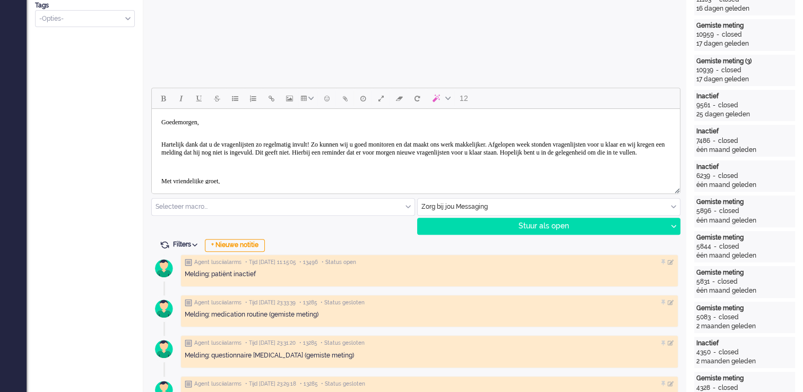
scroll to position [35, 0]
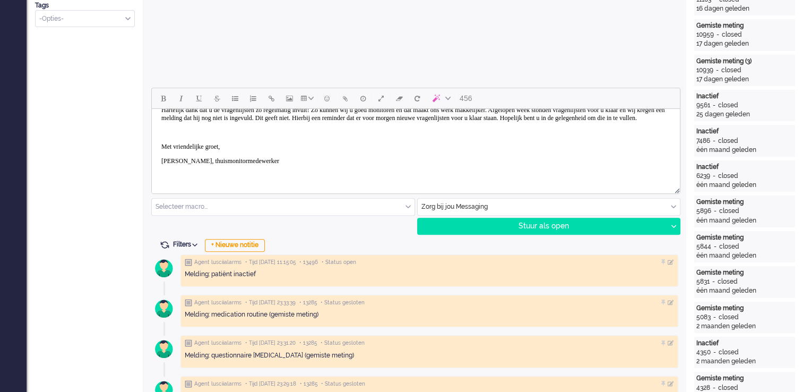
click at [199, 136] on p "Rich Text Area. Press ALT-0 for help." at bounding box center [415, 133] width 509 height 8
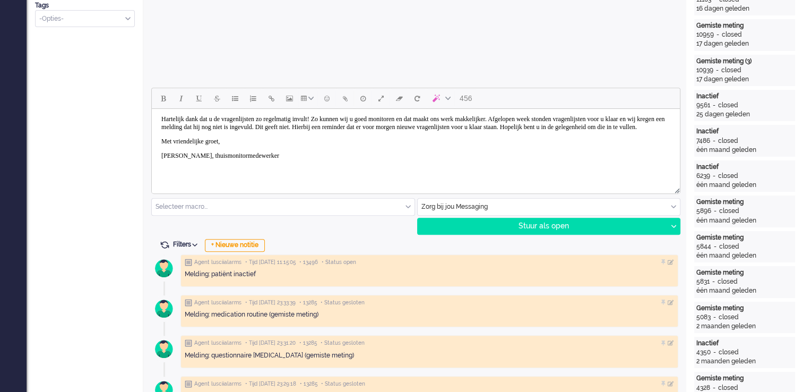
scroll to position [30, 0]
click at [185, 186] on div at bounding box center [416, 189] width 528 height 10
click at [179, 172] on body "Goedemorgen, Hartelijk dank dat u de vragenlijsten zo regelmatig invult! Zo kun…" at bounding box center [416, 134] width 520 height 92
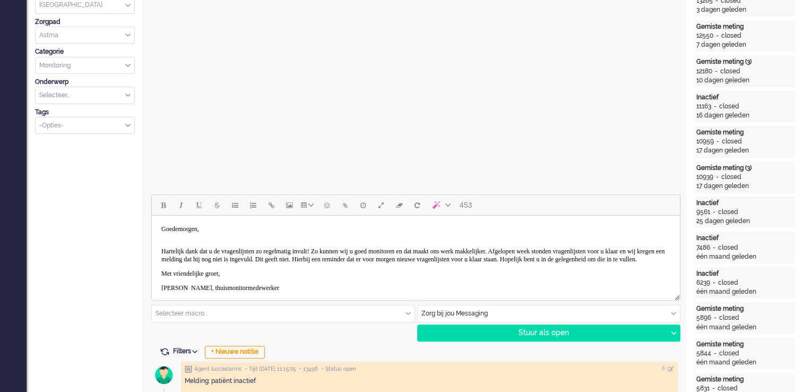
scroll to position [319, 0]
click at [528, 335] on div "Stuur als open" at bounding box center [543, 332] width 250 height 16
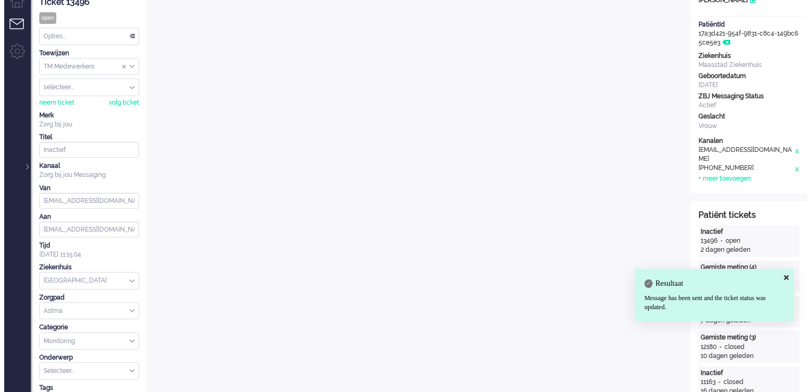
scroll to position [0, 0]
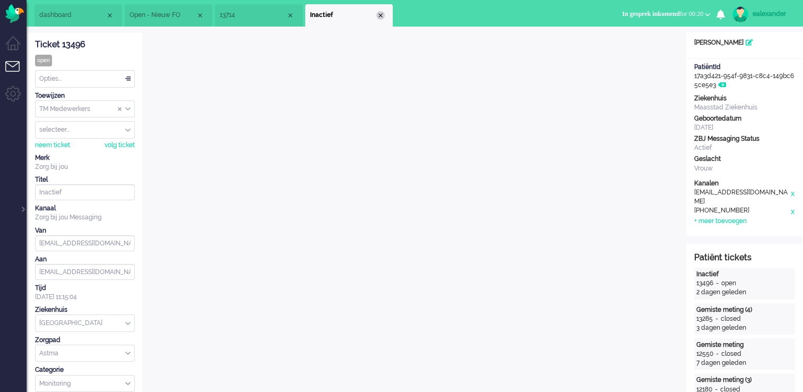
click at [380, 15] on div "Close tab" at bounding box center [380, 15] width 8 height 8
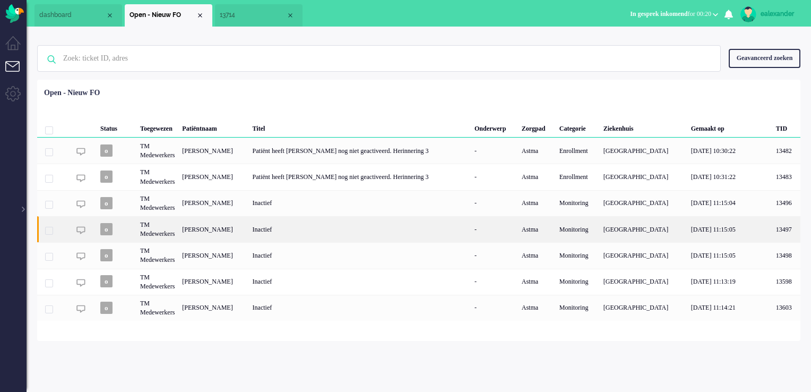
click at [219, 228] on div "[PERSON_NAME]" at bounding box center [213, 229] width 70 height 26
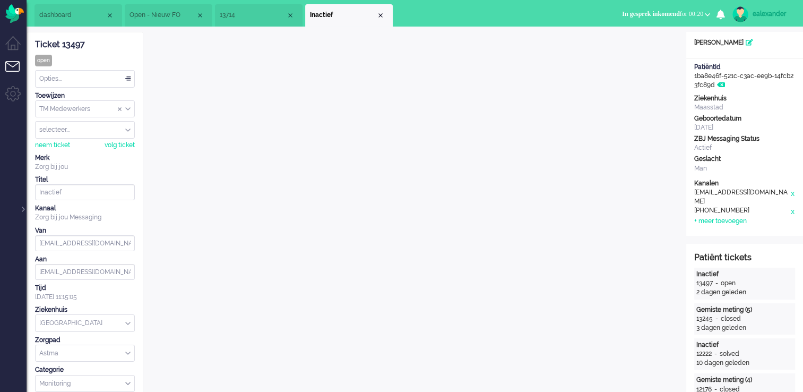
drag, startPoint x: 87, startPoint y: 43, endPoint x: 36, endPoint y: 45, distance: 51.0
click at [36, 45] on div "Ticket 13497" at bounding box center [85, 45] width 100 height 12
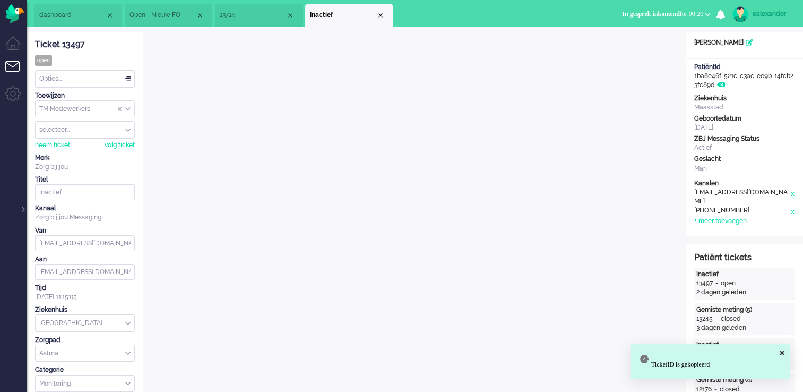
copy div "Ticket 13497"
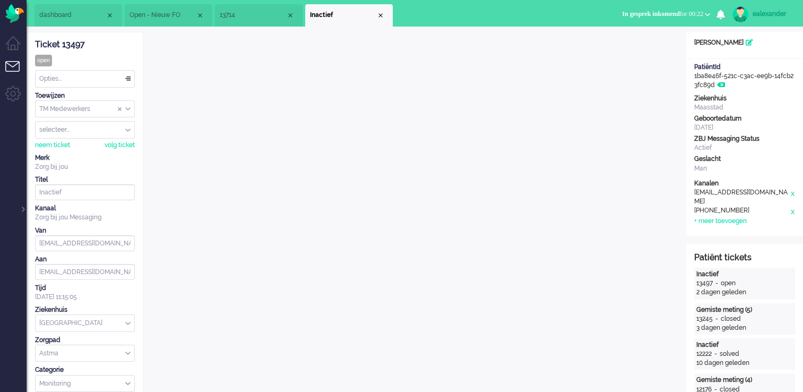
drag, startPoint x: 119, startPoint y: 78, endPoint x: 108, endPoint y: 98, distance: 23.5
click at [119, 78] on div "Opties..." at bounding box center [85, 79] width 99 height 16
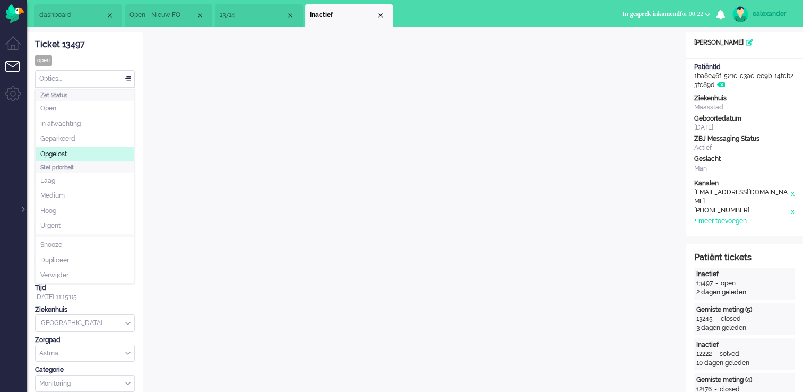
click at [83, 154] on li "Opgelost" at bounding box center [85, 154] width 99 height 15
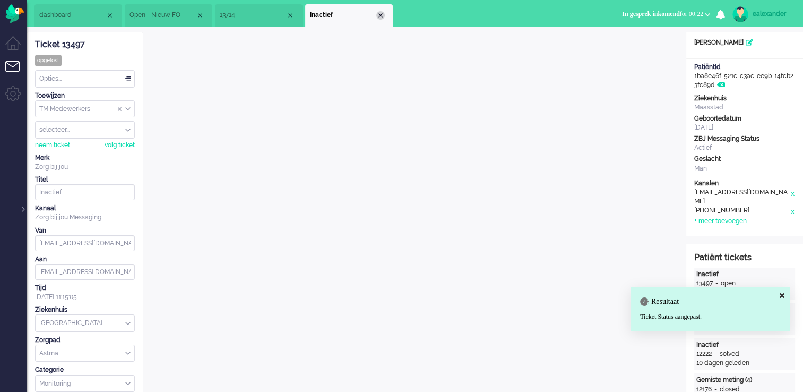
click at [381, 16] on div "Close tab" at bounding box center [380, 15] width 8 height 8
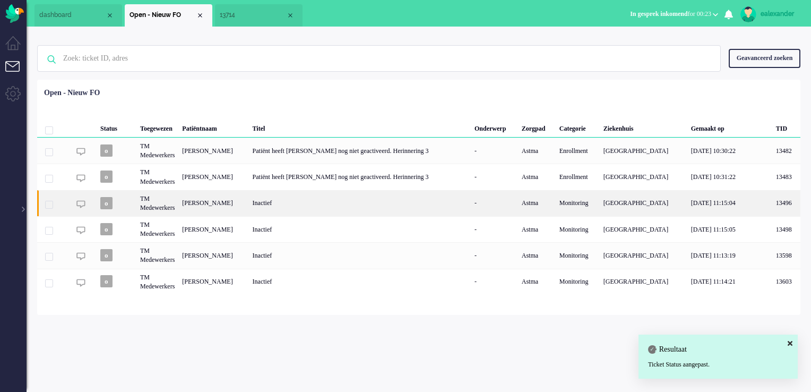
click at [413, 204] on div "Inactief" at bounding box center [360, 203] width 222 height 26
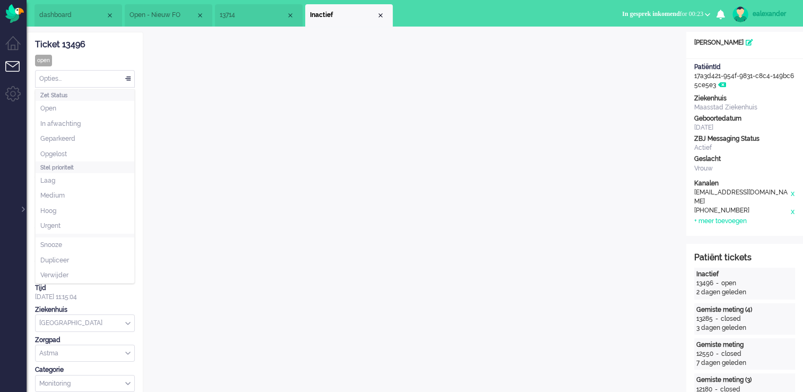
drag, startPoint x: 132, startPoint y: 81, endPoint x: 122, endPoint y: 93, distance: 15.8
click at [130, 82] on div "Opties..." at bounding box center [85, 79] width 99 height 16
click at [99, 151] on li "Opgelost" at bounding box center [85, 154] width 99 height 15
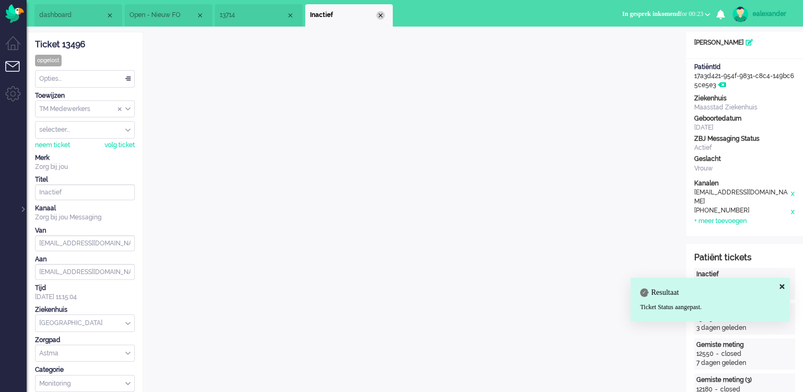
click at [383, 16] on div "Close tab" at bounding box center [380, 15] width 8 height 8
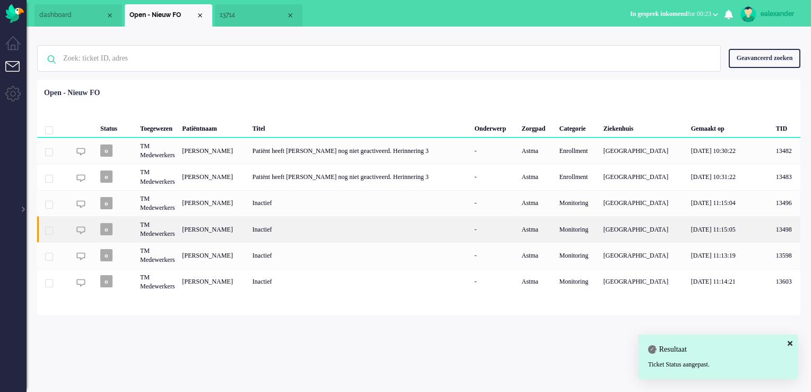
click at [349, 231] on div "Inactief" at bounding box center [360, 229] width 222 height 26
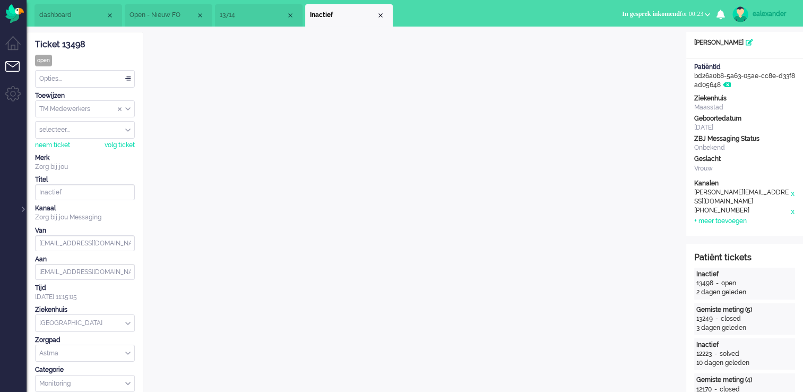
drag, startPoint x: 87, startPoint y: 46, endPoint x: 36, endPoint y: 47, distance: 51.0
click at [36, 47] on div "Ticket 13498" at bounding box center [85, 45] width 100 height 12
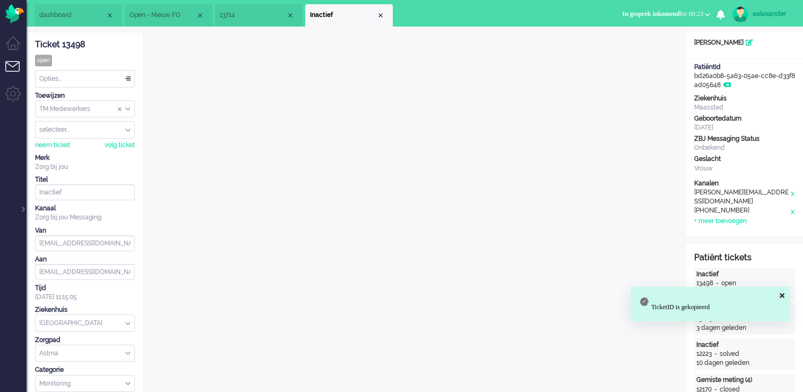
copy div "Ticket 13498"
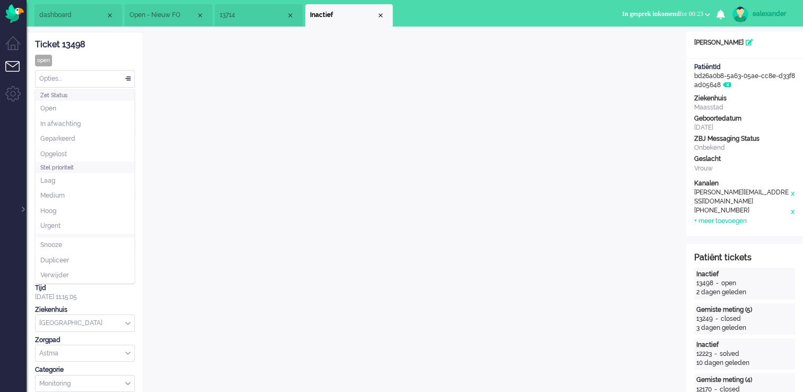
click at [123, 74] on div "Opties..." at bounding box center [85, 79] width 99 height 16
click at [89, 150] on li "Opgelost" at bounding box center [85, 154] width 99 height 15
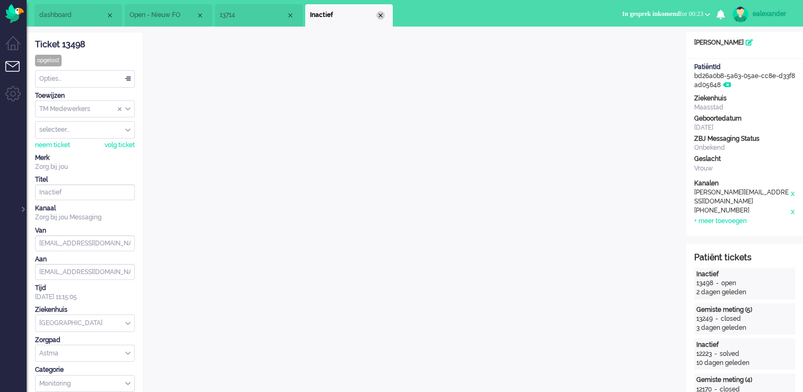
click at [382, 14] on div "Close tab" at bounding box center [380, 15] width 8 height 8
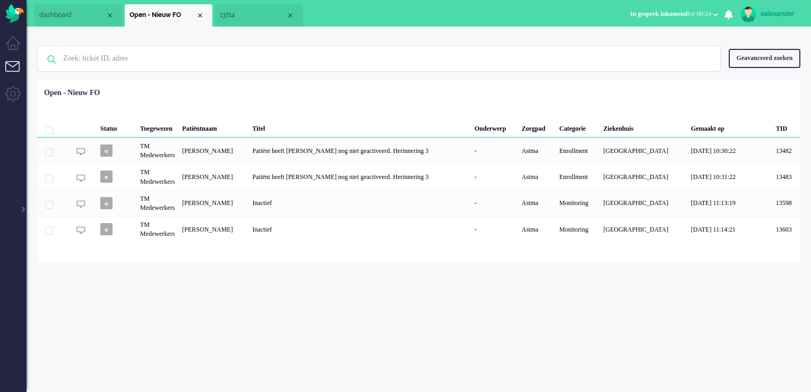
click at [246, 13] on span "13714" at bounding box center [253, 15] width 66 height 9
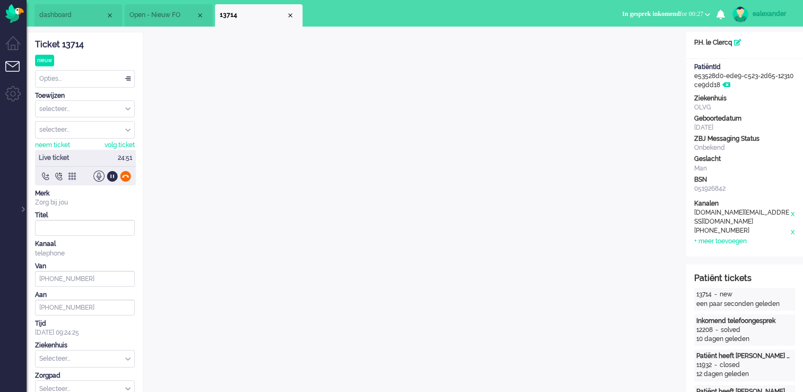
click at [127, 175] on div at bounding box center [125, 175] width 11 height 11
type input "[PHONE_NUMBER]"
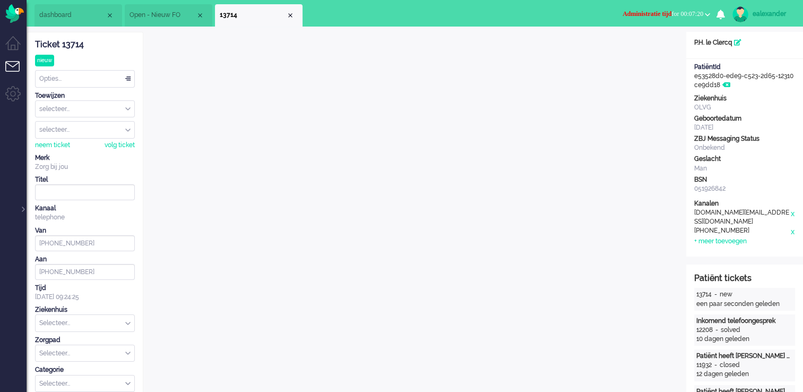
click at [168, 24] on li "Open - Nieuw FO" at bounding box center [169, 15] width 88 height 22
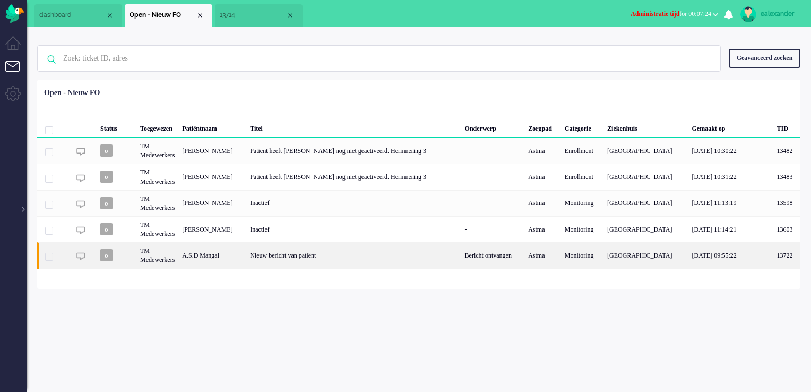
click at [399, 258] on div "Nieuw bericht van patiënt" at bounding box center [353, 255] width 215 height 26
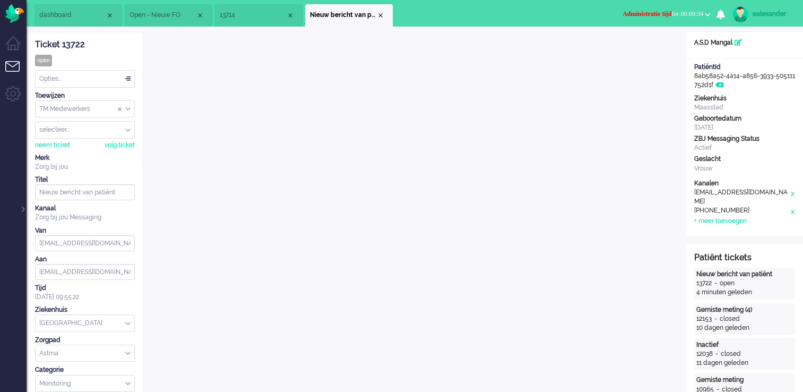
click at [129, 76] on div "Opties..." at bounding box center [85, 79] width 99 height 16
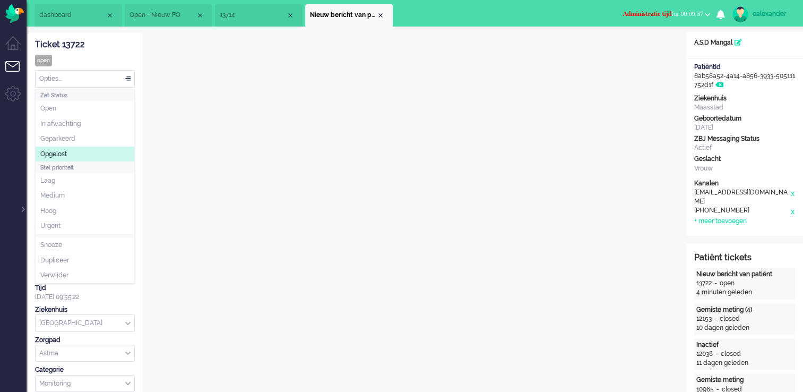
click at [91, 148] on li "Opgelost" at bounding box center [85, 154] width 99 height 15
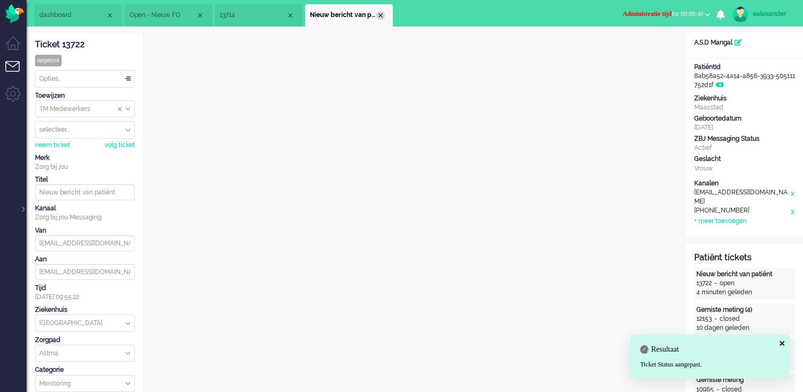
click at [380, 18] on div "Close tab" at bounding box center [380, 15] width 8 height 8
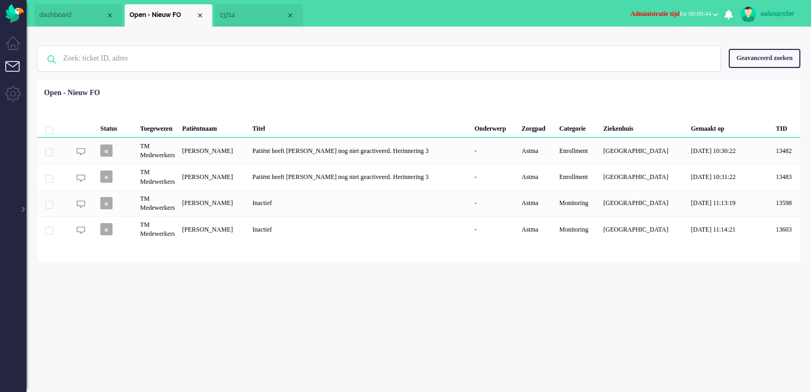
click at [662, 11] on span "Administratie tijd" at bounding box center [655, 13] width 49 height 7
click at [663, 46] on label "Online" at bounding box center [674, 47] width 84 height 9
click at [242, 14] on span "13714" at bounding box center [253, 15] width 66 height 9
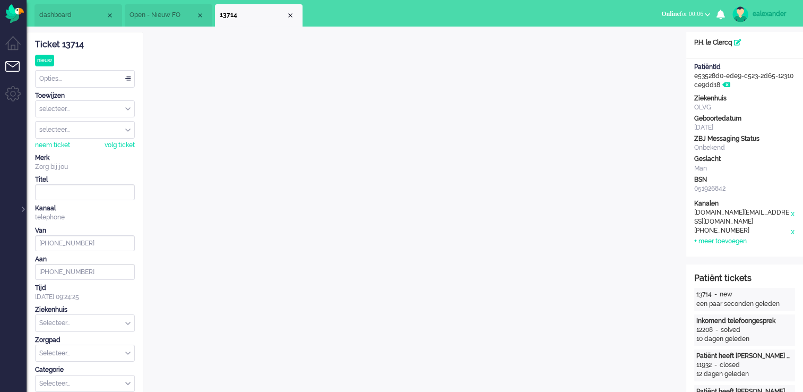
click at [23, 211] on div at bounding box center [22, 204] width 5 height 16
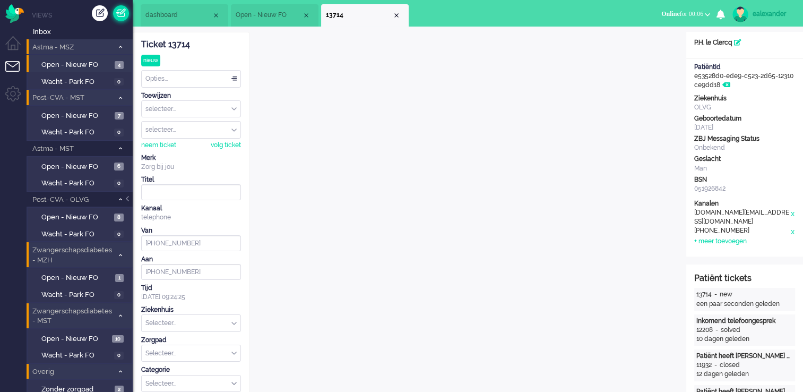
click at [124, 12] on link at bounding box center [121, 13] width 16 height 16
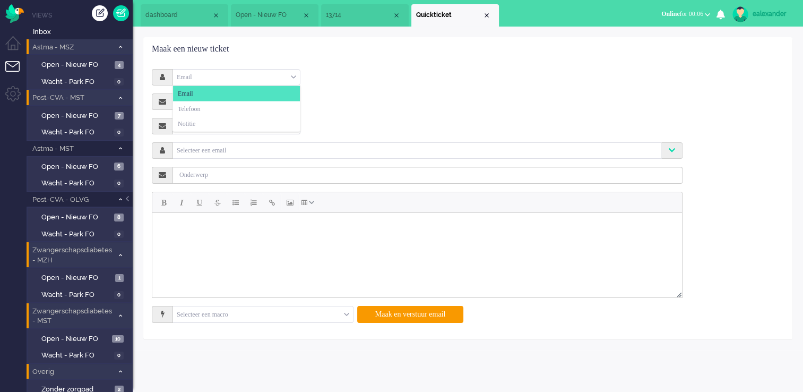
click at [253, 73] on div "Email" at bounding box center [236, 77] width 127 height 16
click at [249, 107] on li "Telefoon" at bounding box center [236, 108] width 127 height 15
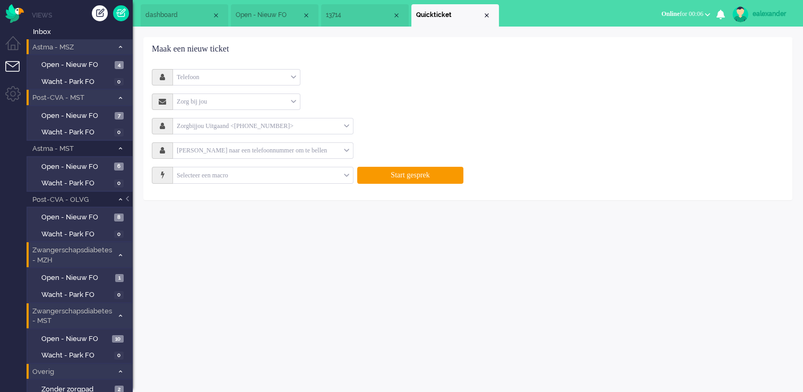
click at [242, 149] on input "text" at bounding box center [258, 150] width 171 height 12
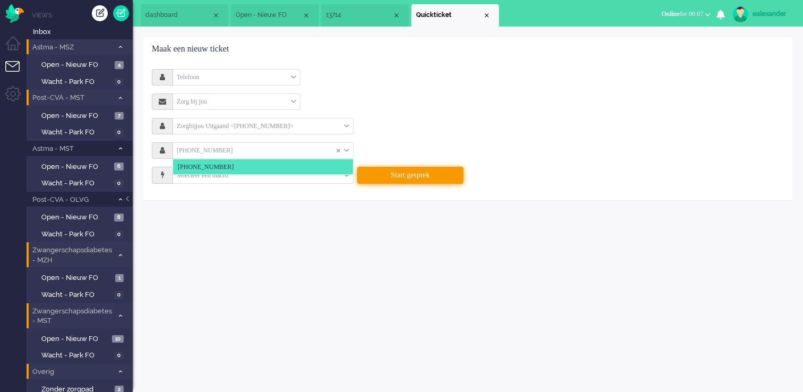
type input "[PHONE_NUMBER]"
click at [439, 173] on button "Start gesprek" at bounding box center [410, 175] width 106 height 17
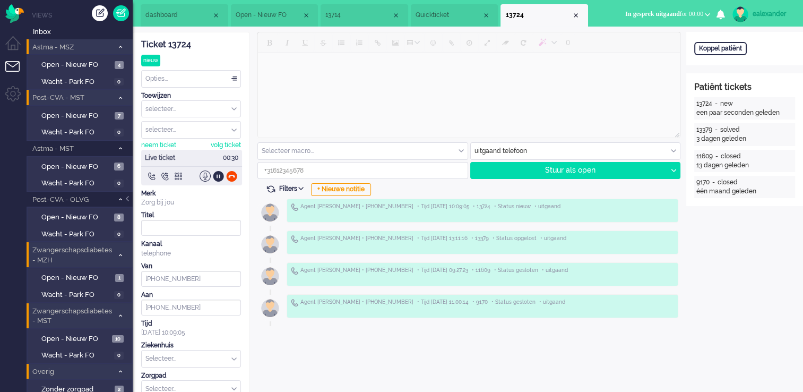
click at [361, 11] on span "13714" at bounding box center [359, 15] width 66 height 9
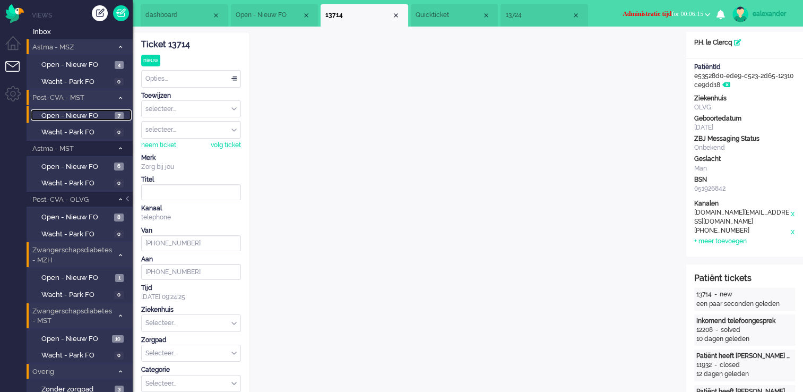
click at [117, 118] on span "7" at bounding box center [119, 116] width 9 height 8
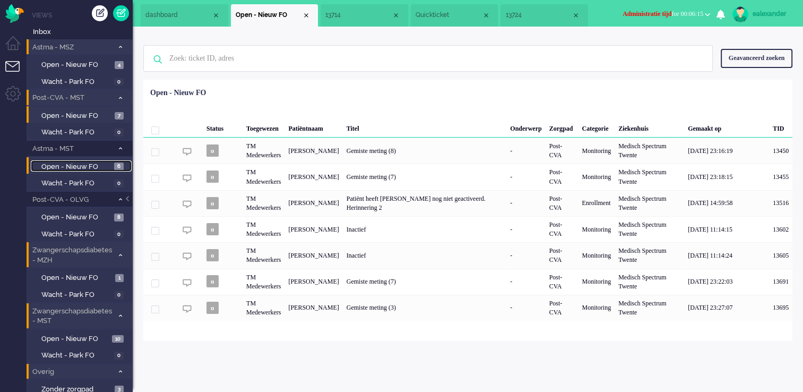
click at [104, 162] on span "Open - Nieuw FO" at bounding box center [76, 167] width 70 height 10
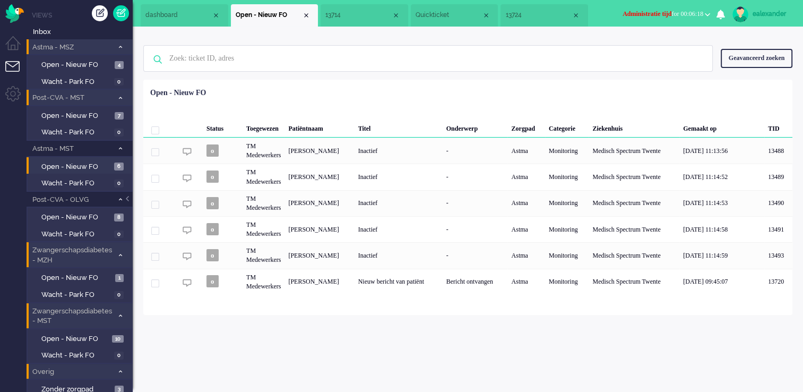
drag, startPoint x: 472, startPoint y: 286, endPoint x: 500, endPoint y: 291, distance: 28.6
click at [472, 286] on div "Bericht ontvangen" at bounding box center [475, 282] width 65 height 26
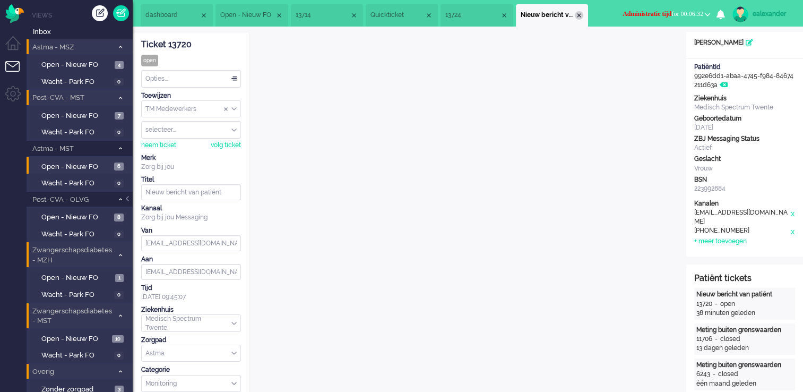
click at [584, 15] on div "Close tab" at bounding box center [579, 15] width 8 height 8
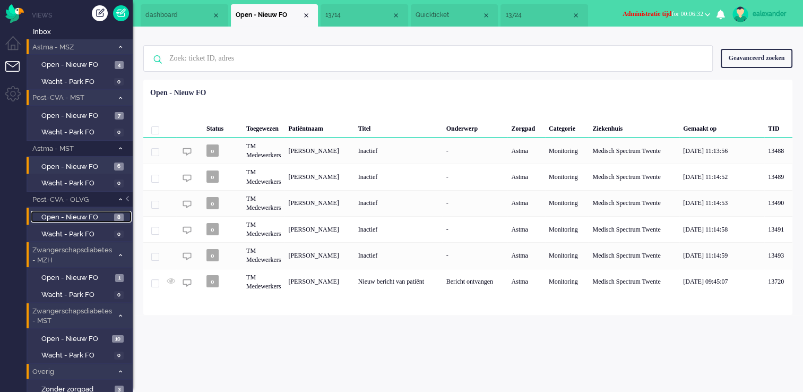
click at [94, 212] on span "Open - Nieuw FO" at bounding box center [76, 217] width 70 height 10
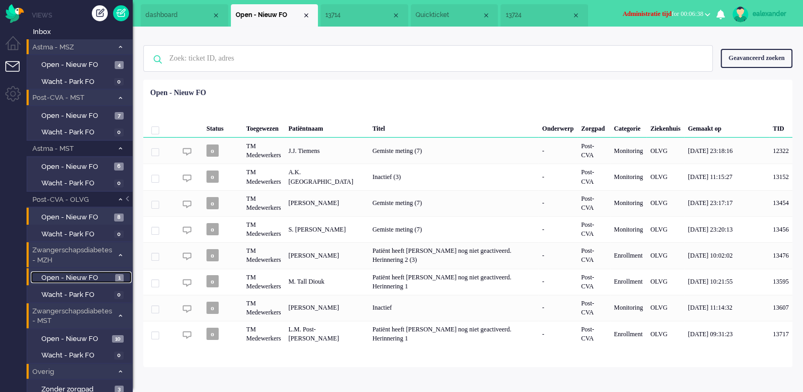
click at [116, 271] on link "Open - Nieuw FO 1" at bounding box center [81, 277] width 101 height 12
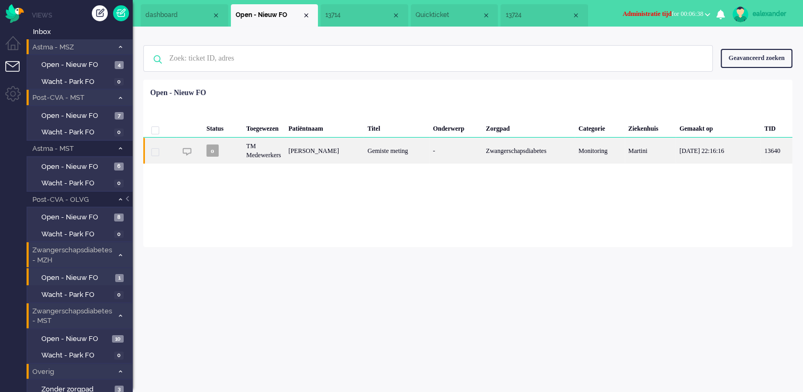
click at [537, 154] on div "Zwangerschapsdiabetes" at bounding box center [529, 151] width 92 height 26
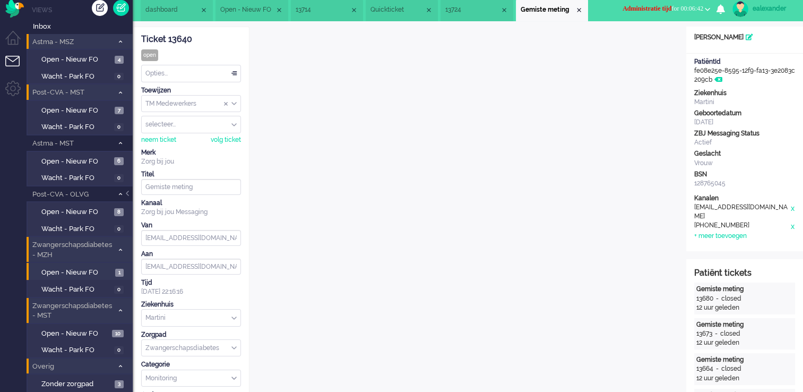
scroll to position [28, 0]
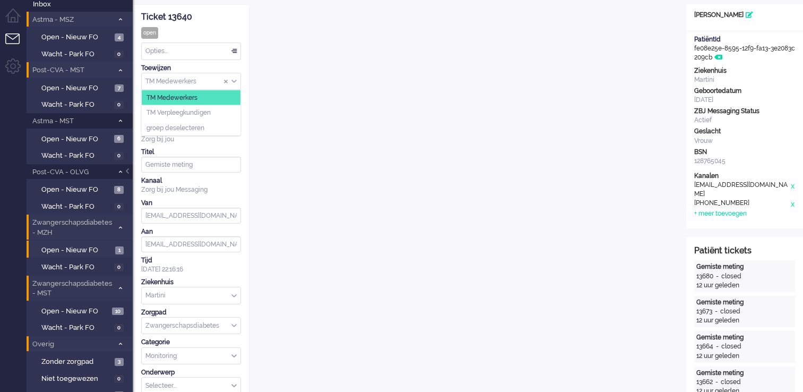
click at [238, 81] on input "Assign Group" at bounding box center [191, 81] width 99 height 16
click at [231, 109] on li "TM Verpleegkundigen" at bounding box center [191, 112] width 99 height 15
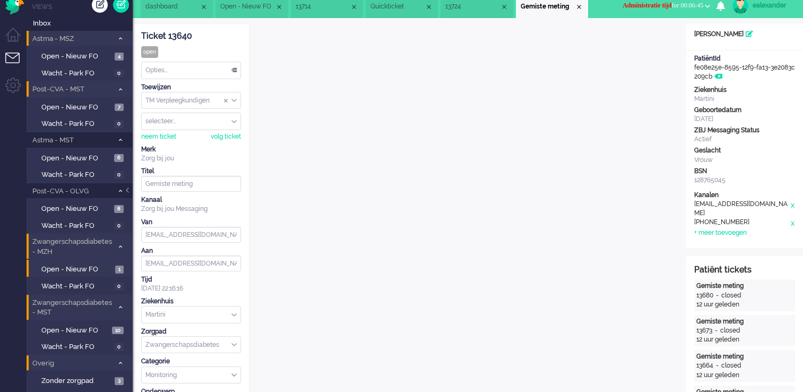
scroll to position [0, 0]
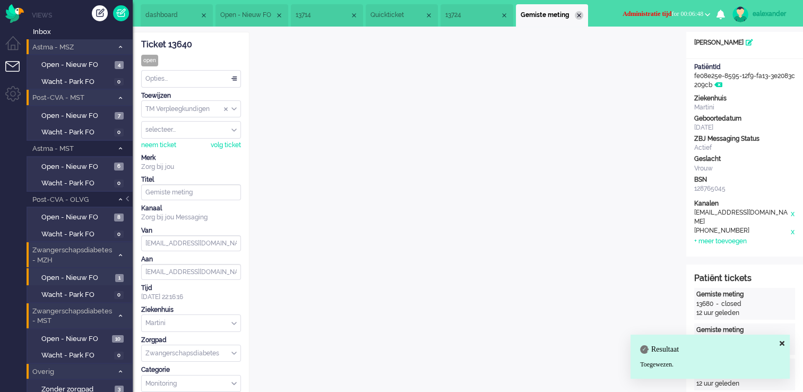
click at [584, 13] on div "Close tab" at bounding box center [579, 15] width 8 height 8
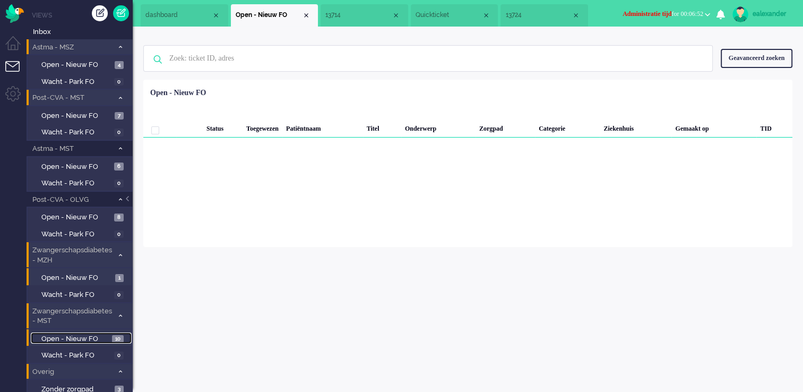
click at [97, 334] on span "Open - Nieuw FO" at bounding box center [75, 339] width 68 height 10
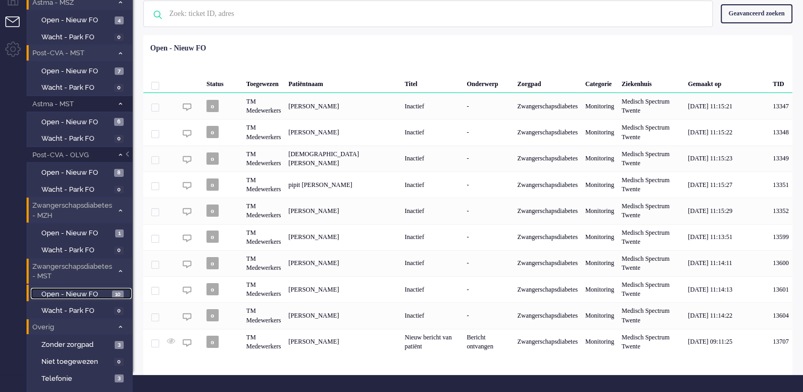
scroll to position [26, 0]
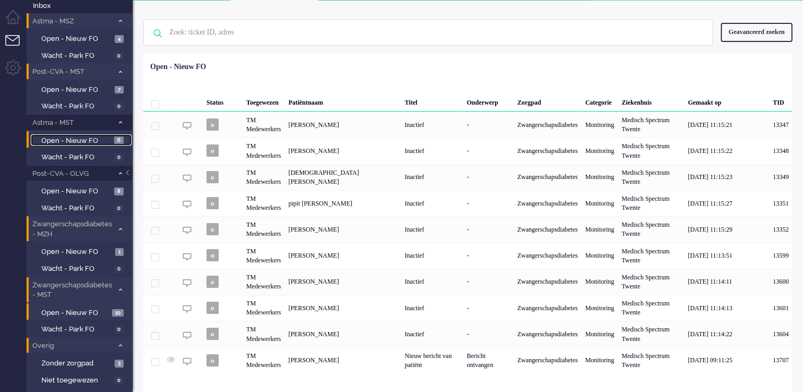
click at [104, 136] on span "Open - Nieuw FO" at bounding box center [76, 141] width 70 height 10
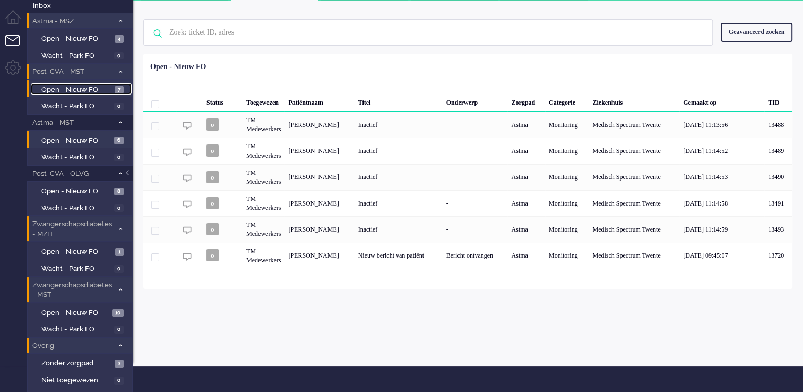
click at [105, 87] on span "Open - Nieuw FO" at bounding box center [76, 90] width 71 height 10
